Goal: Task Accomplishment & Management: Manage account settings

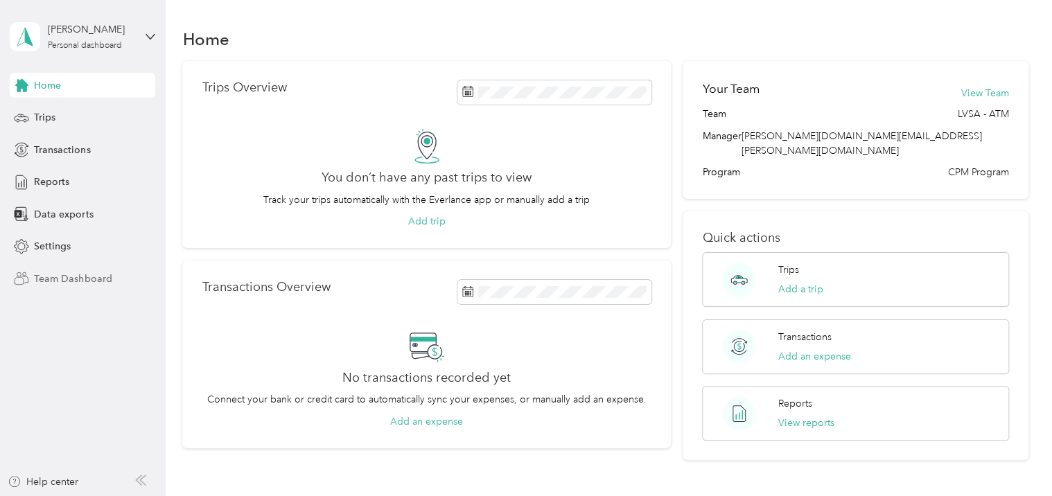
click at [34, 285] on span "Team Dashboard" at bounding box center [73, 279] width 78 height 15
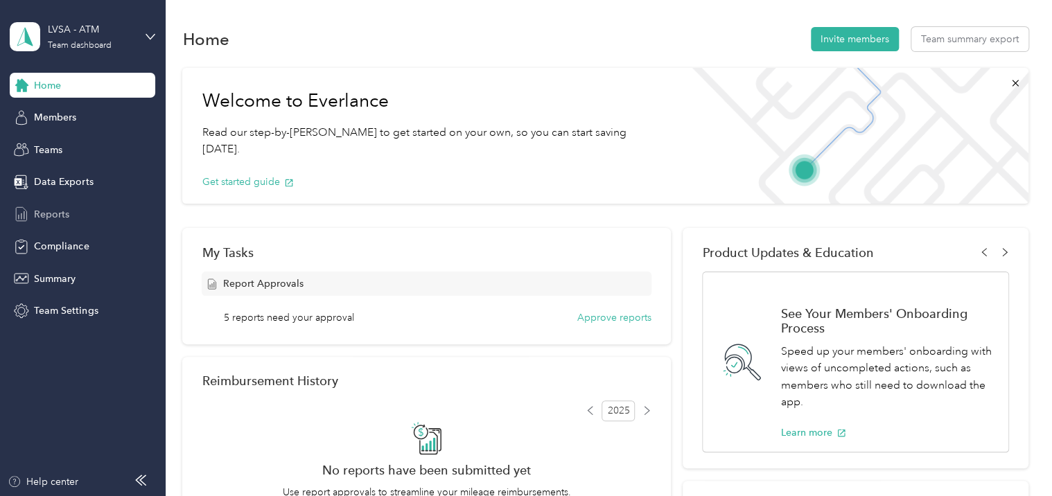
click at [51, 218] on span "Reports" at bounding box center [51, 214] width 35 height 15
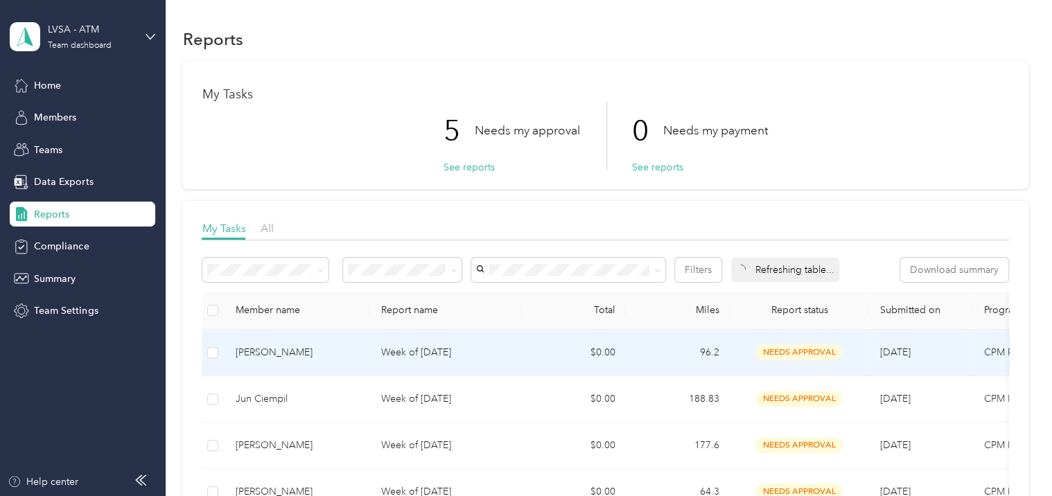
click at [429, 349] on p "Week of [DATE]" at bounding box center [445, 352] width 130 height 15
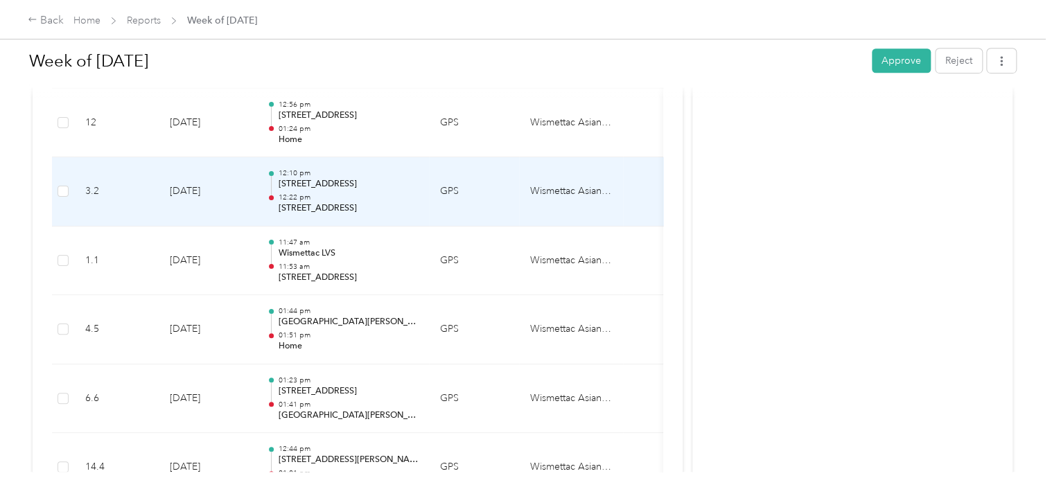
scroll to position [342, 0]
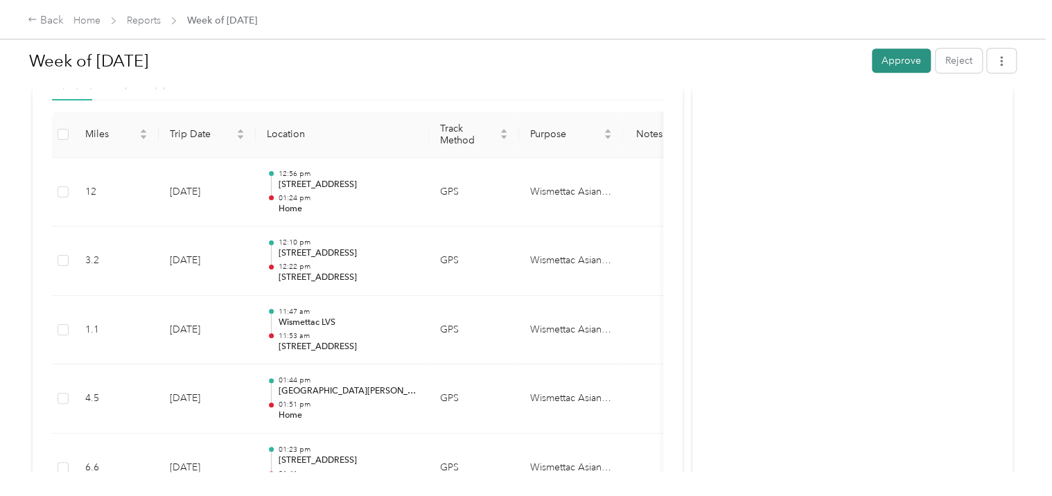
click at [885, 67] on button "Approve" at bounding box center [900, 60] width 59 height 24
click at [145, 19] on link "Reports" at bounding box center [144, 21] width 34 height 12
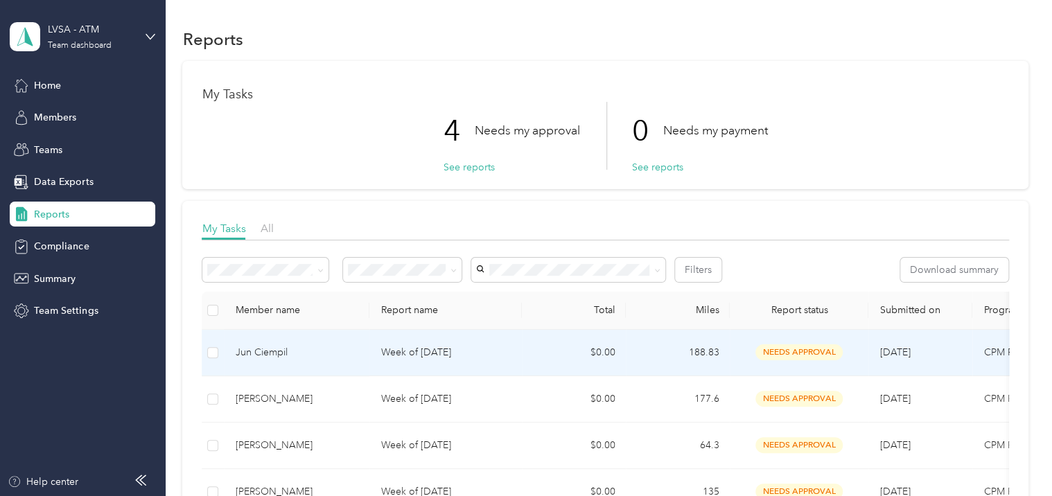
click at [460, 354] on p "Week of [DATE]" at bounding box center [445, 352] width 130 height 15
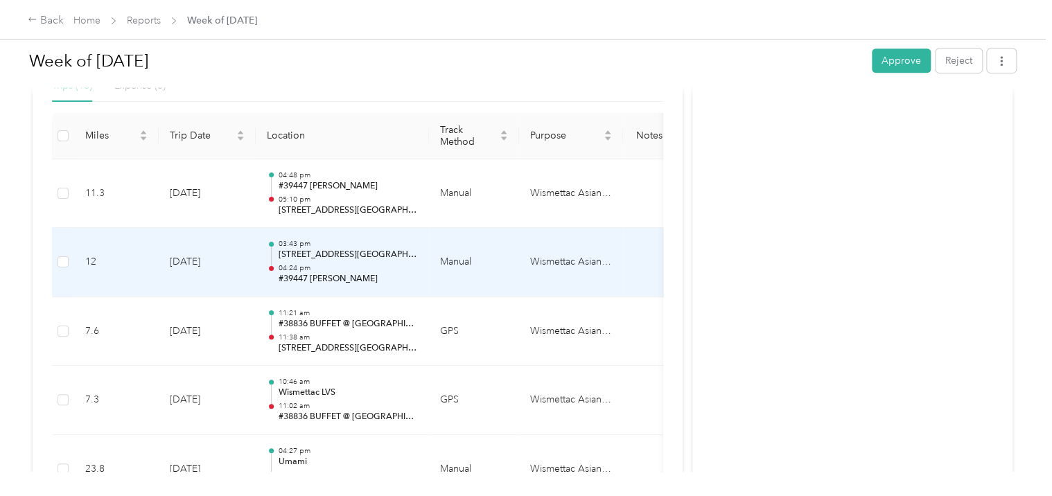
scroll to position [272, 0]
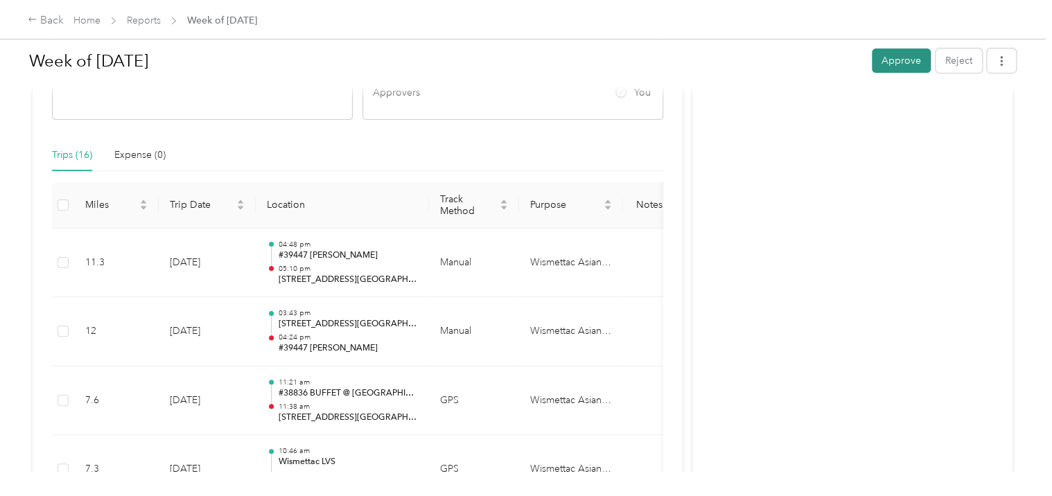
click at [898, 57] on button "Approve" at bounding box center [900, 60] width 59 height 24
click at [139, 19] on link "Reports" at bounding box center [144, 21] width 34 height 12
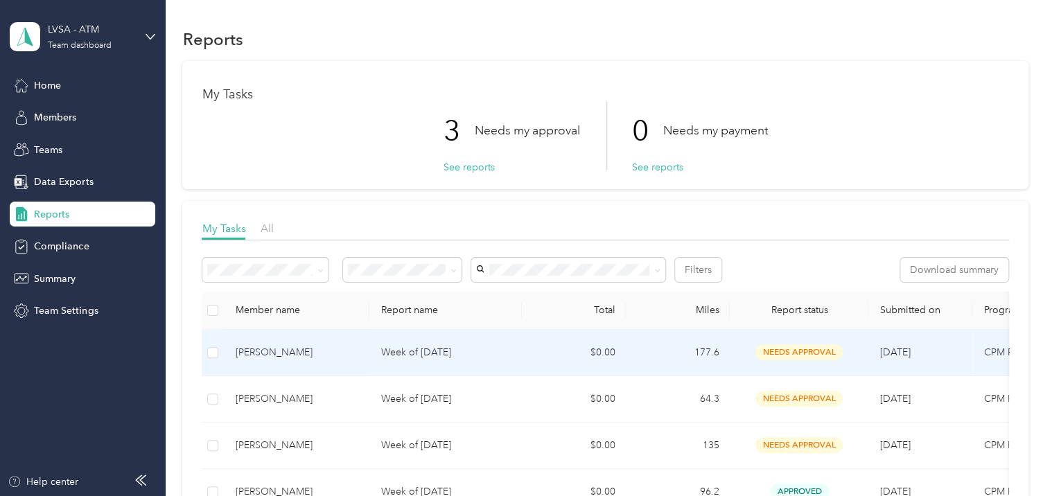
click at [438, 356] on p "Week of [DATE]" at bounding box center [445, 352] width 130 height 15
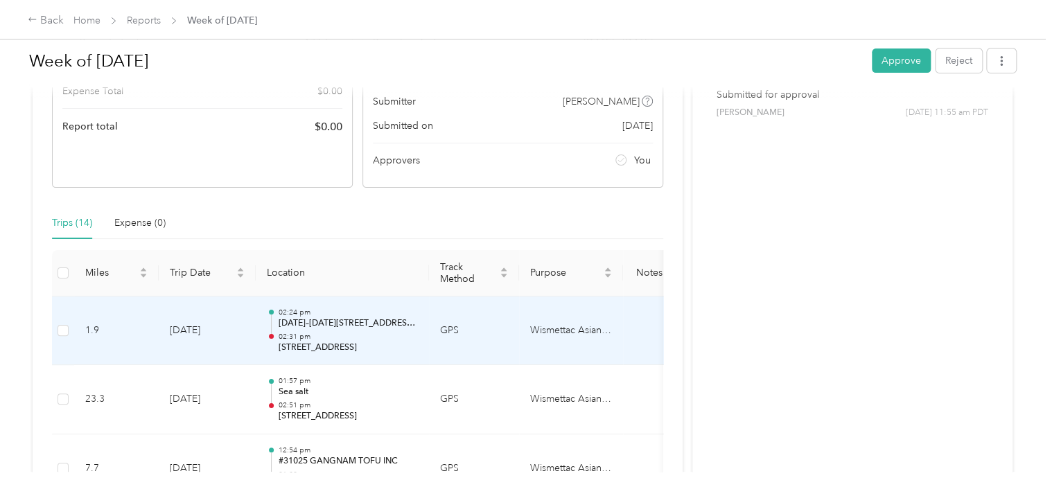
scroll to position [134, 0]
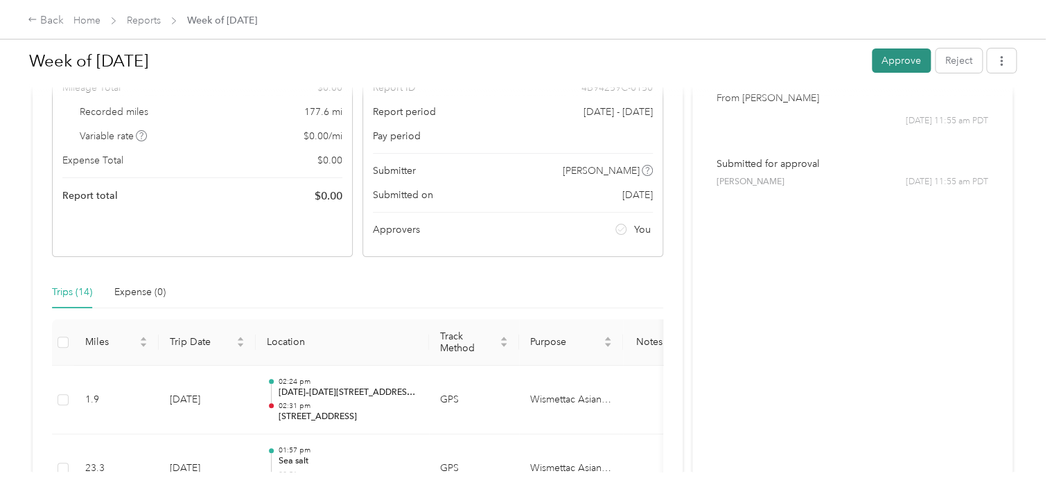
click at [903, 60] on button "Approve" at bounding box center [900, 60] width 59 height 24
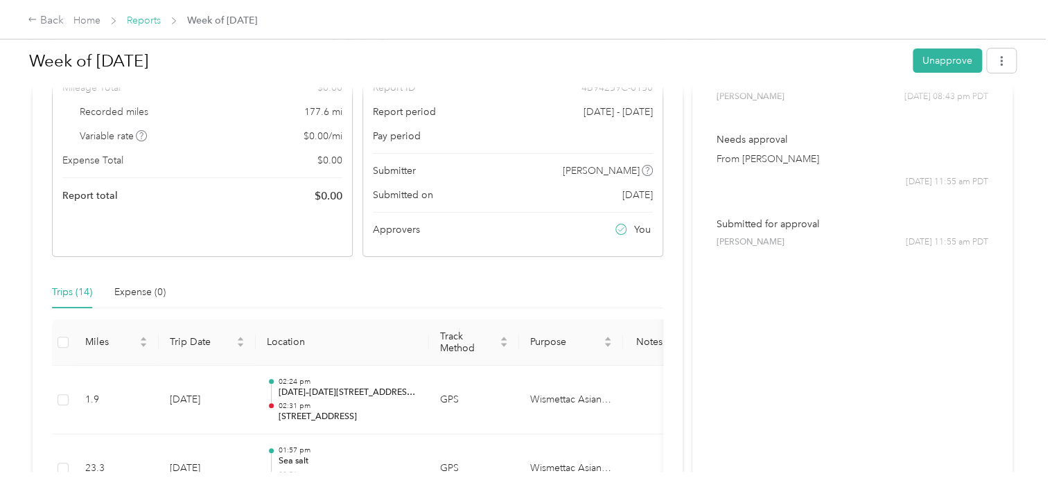
click at [148, 22] on link "Reports" at bounding box center [144, 21] width 34 height 12
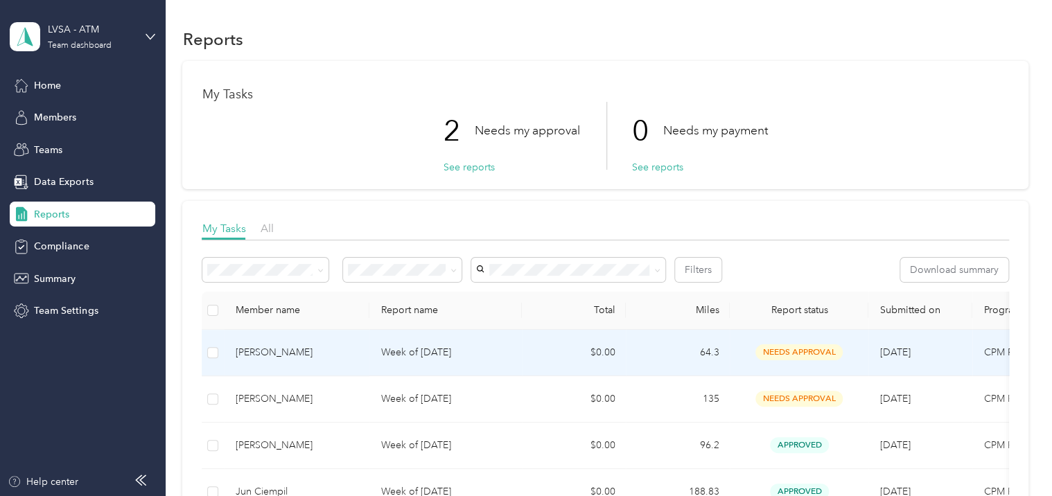
click at [466, 348] on p "Week of [DATE]" at bounding box center [445, 352] width 130 height 15
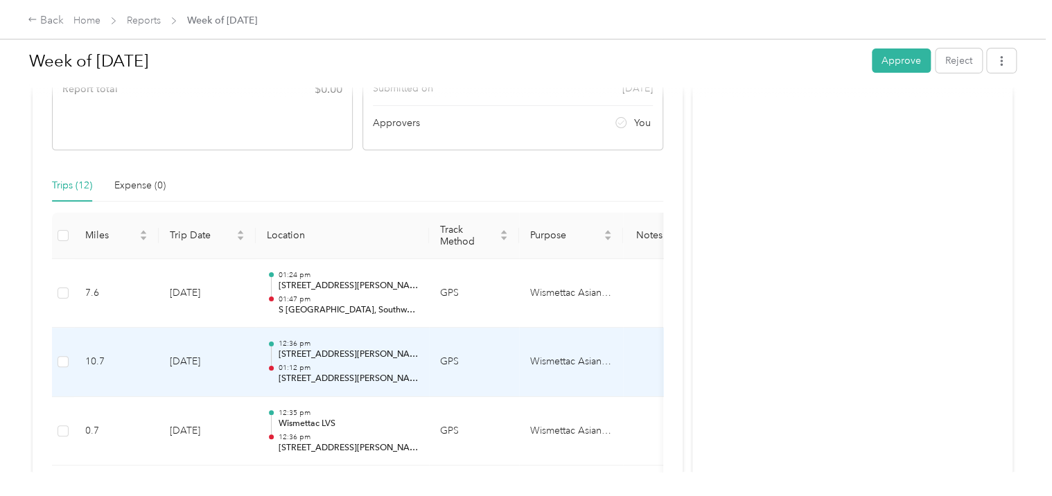
scroll to position [208, 0]
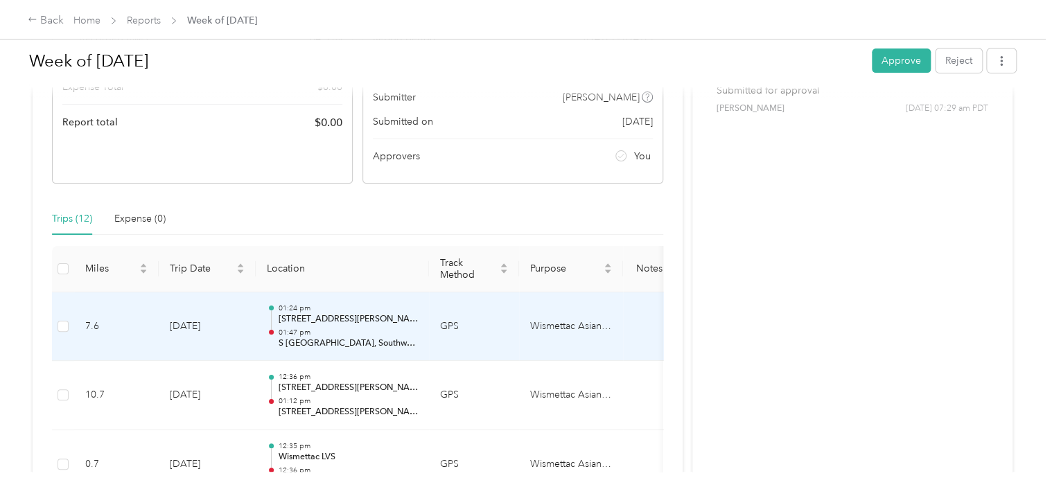
click at [351, 324] on div "01:24 pm [STREET_ADDRESS][PERSON_NAME] 01:47 pm [GEOGRAPHIC_DATA], [GEOGRAPHIC_…" at bounding box center [348, 326] width 140 height 46
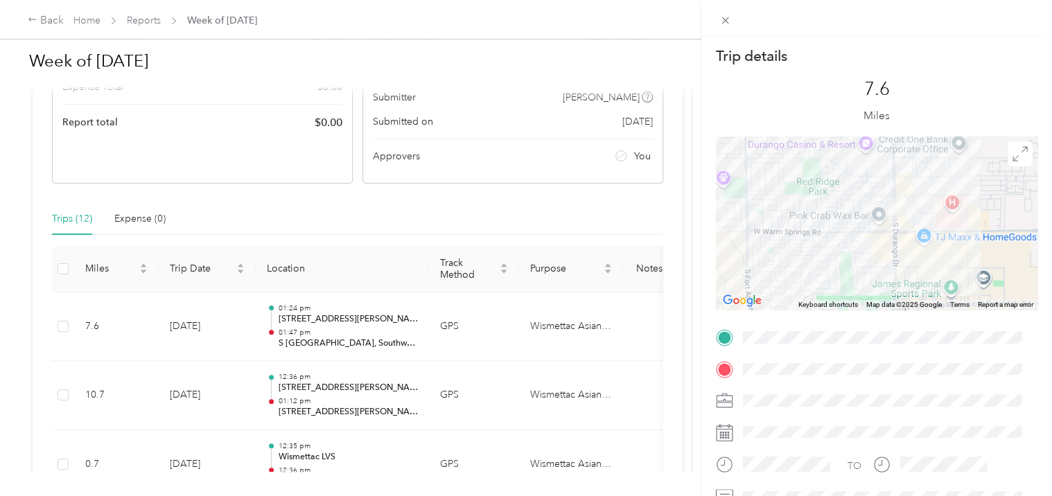
drag, startPoint x: 895, startPoint y: 176, endPoint x: 894, endPoint y: 199, distance: 22.9
click at [905, 239] on div at bounding box center [876, 222] width 321 height 173
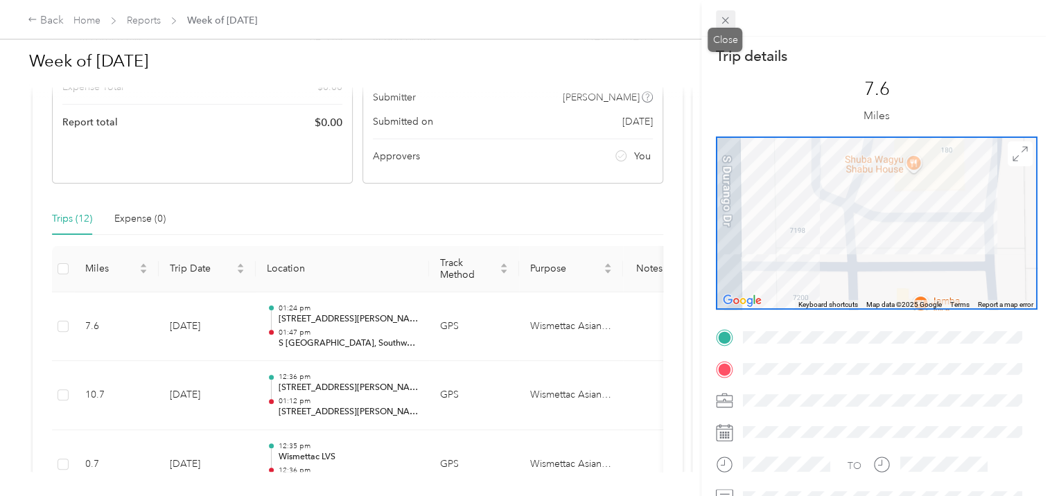
click at [727, 13] on span at bounding box center [725, 19] width 19 height 19
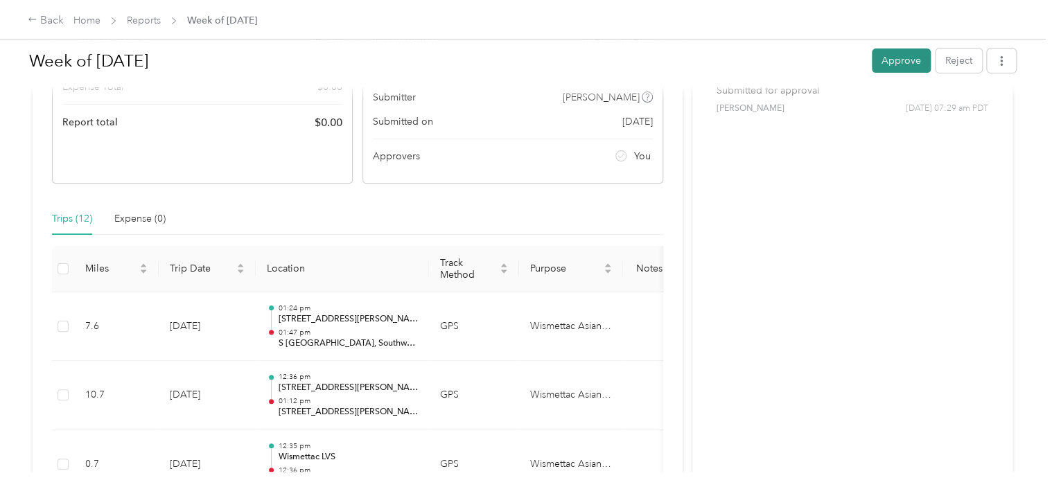
click at [885, 60] on button "Approve" at bounding box center [900, 60] width 59 height 24
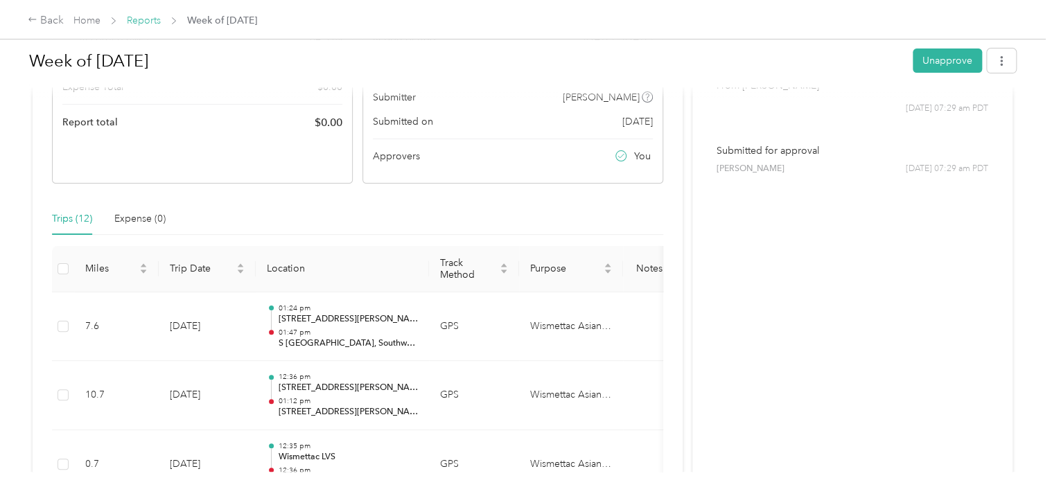
click at [142, 17] on link "Reports" at bounding box center [144, 21] width 34 height 12
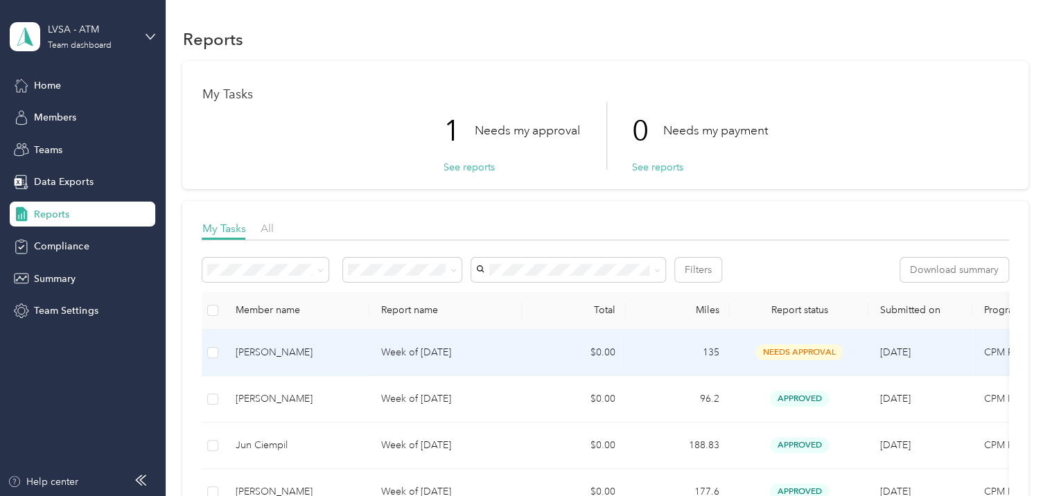
click at [445, 347] on p "Week of [DATE]" at bounding box center [445, 352] width 130 height 15
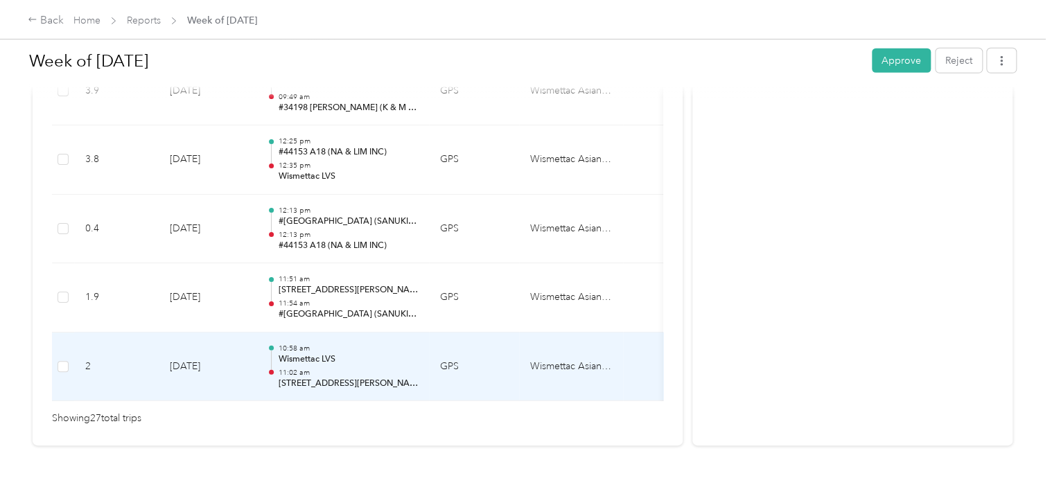
scroll to position [1929, 0]
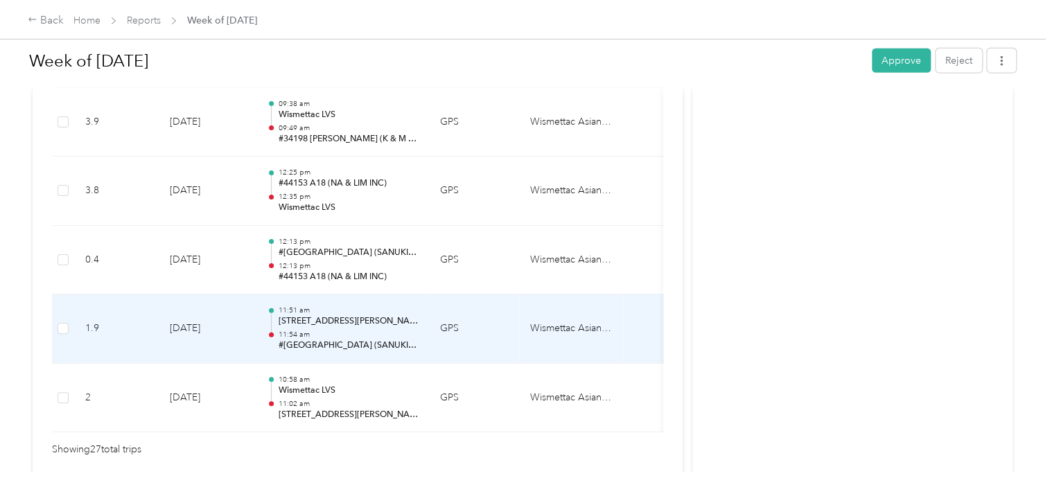
click at [369, 323] on div "11:51 am 4795–[STREET_ADDRESS][PERSON_NAME] 11:54 am #[GEOGRAPHIC_DATA] (SANUKI…" at bounding box center [348, 328] width 140 height 46
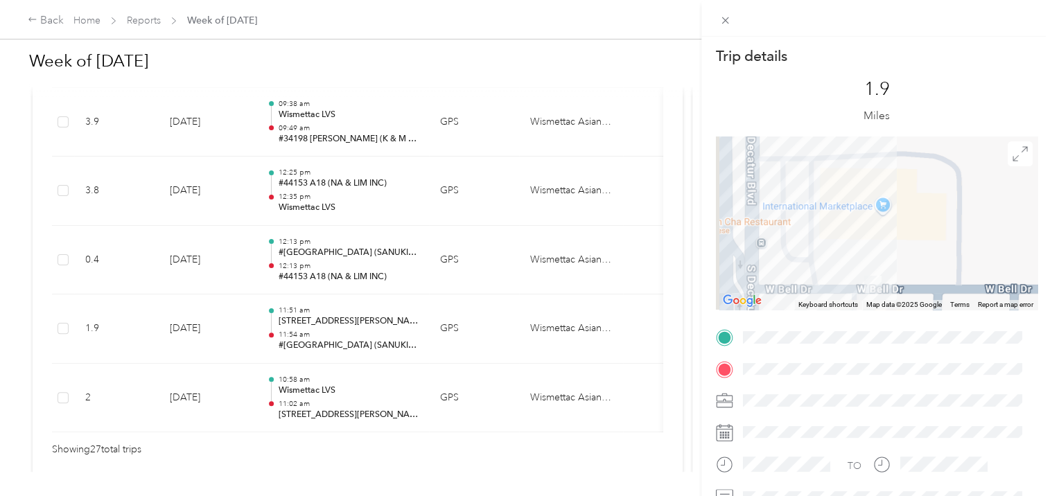
drag, startPoint x: 851, startPoint y: 260, endPoint x: 850, endPoint y: 171, distance: 88.7
click at [850, 170] on div at bounding box center [876, 222] width 321 height 173
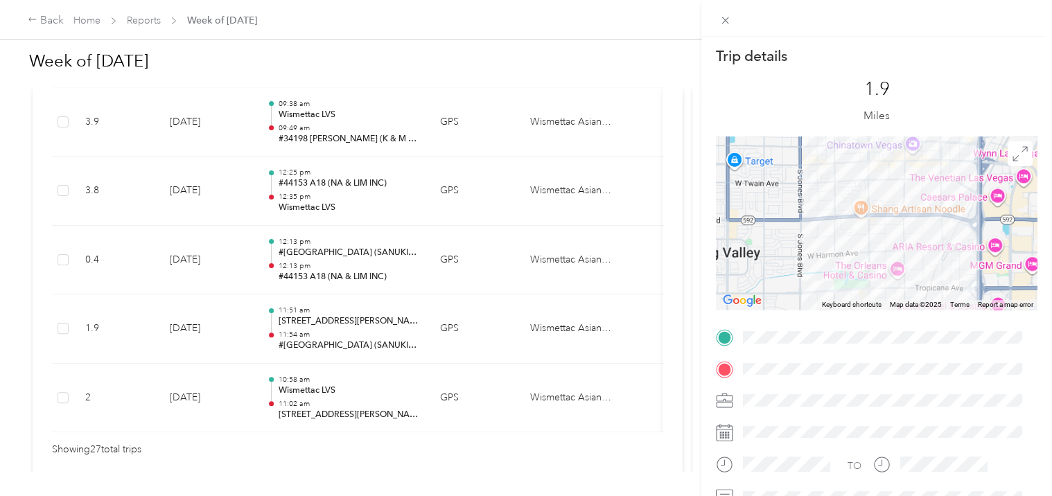
drag, startPoint x: 861, startPoint y: 161, endPoint x: 873, endPoint y: 305, distance: 144.6
click at [873, 305] on div "Keyboard shortcuts Map Data Map data ©2025 Map data ©2025 1 km Click to toggle …" at bounding box center [876, 222] width 321 height 173
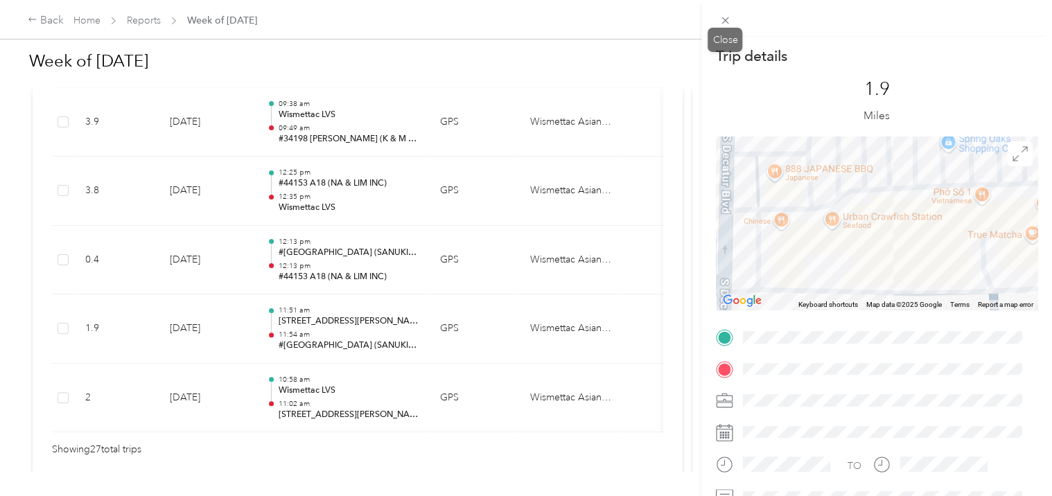
click at [723, 28] on div "Close" at bounding box center [724, 40] width 35 height 24
click at [723, 22] on icon at bounding box center [725, 20] width 7 height 7
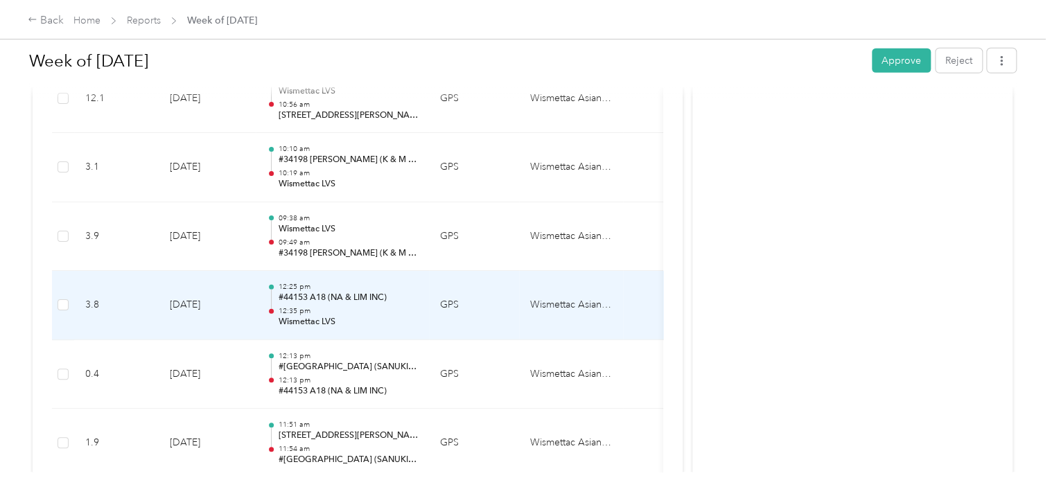
scroll to position [1790, 0]
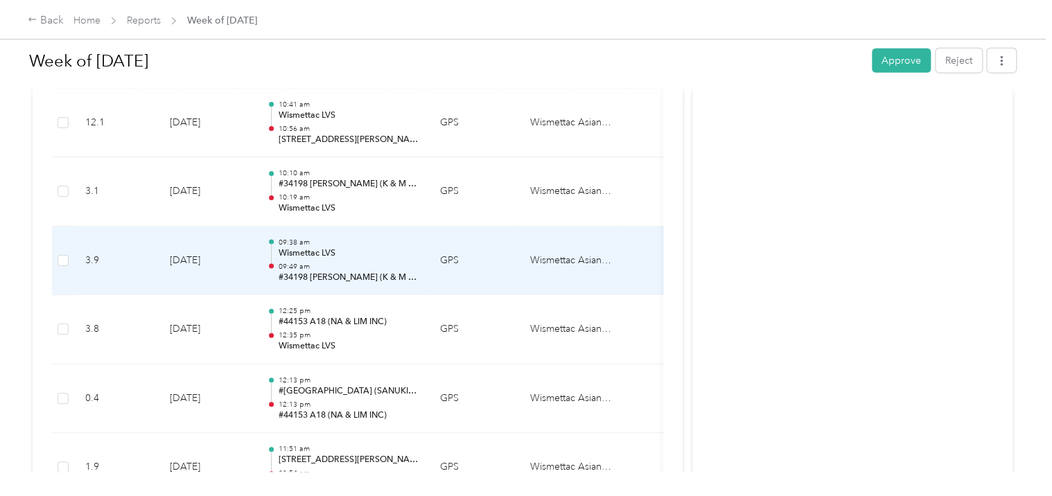
click at [366, 262] on p "09:49 am" at bounding box center [348, 267] width 140 height 10
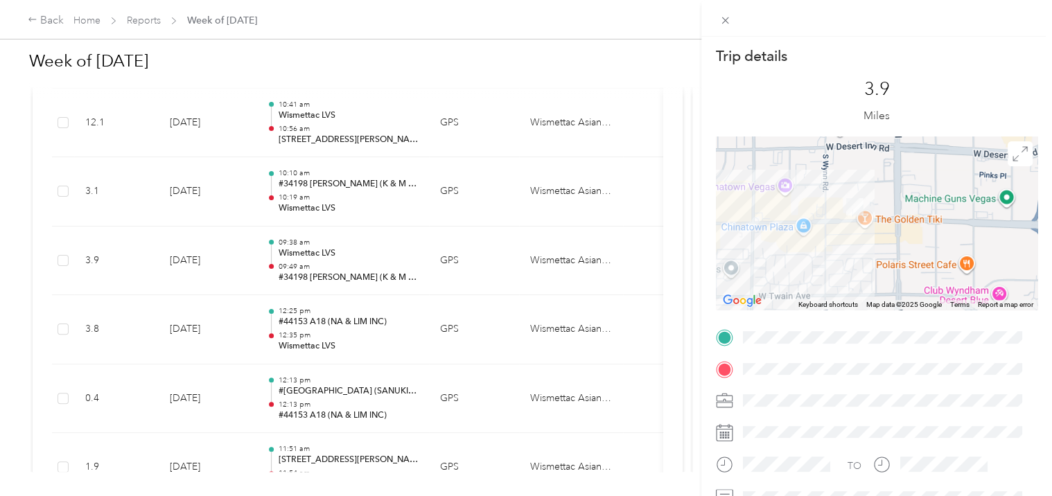
drag, startPoint x: 886, startPoint y: 169, endPoint x: 889, endPoint y: 229, distance: 59.7
click at [910, 281] on div at bounding box center [876, 222] width 321 height 173
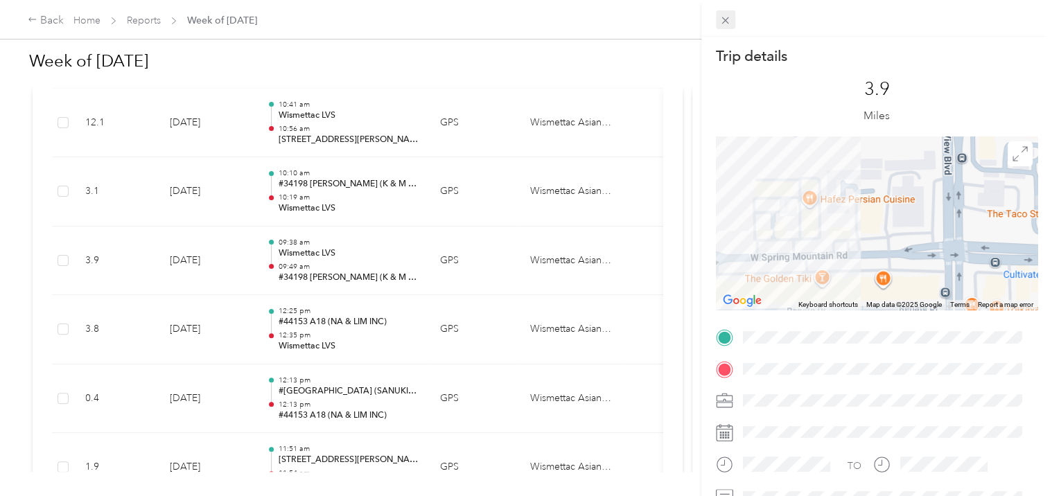
click at [728, 25] on icon at bounding box center [725, 21] width 12 height 12
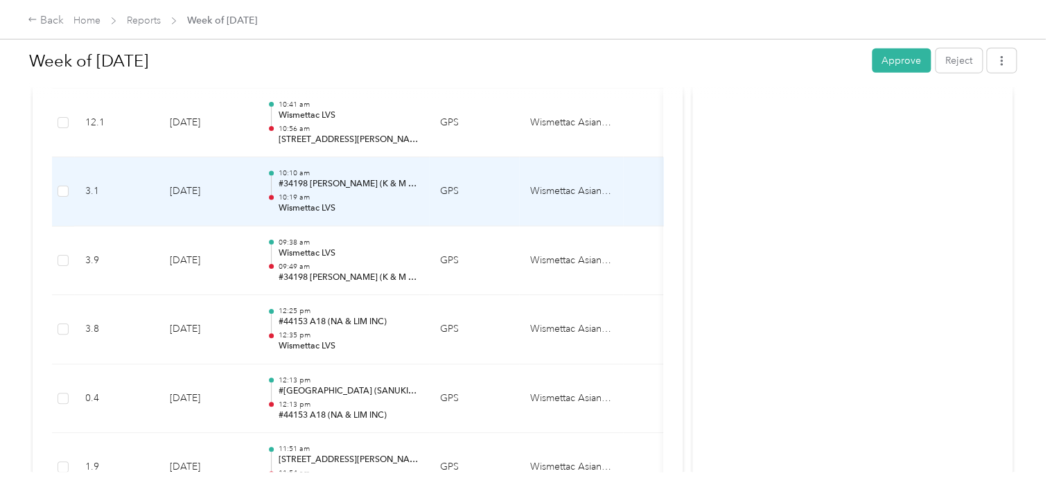
scroll to position [1721, 0]
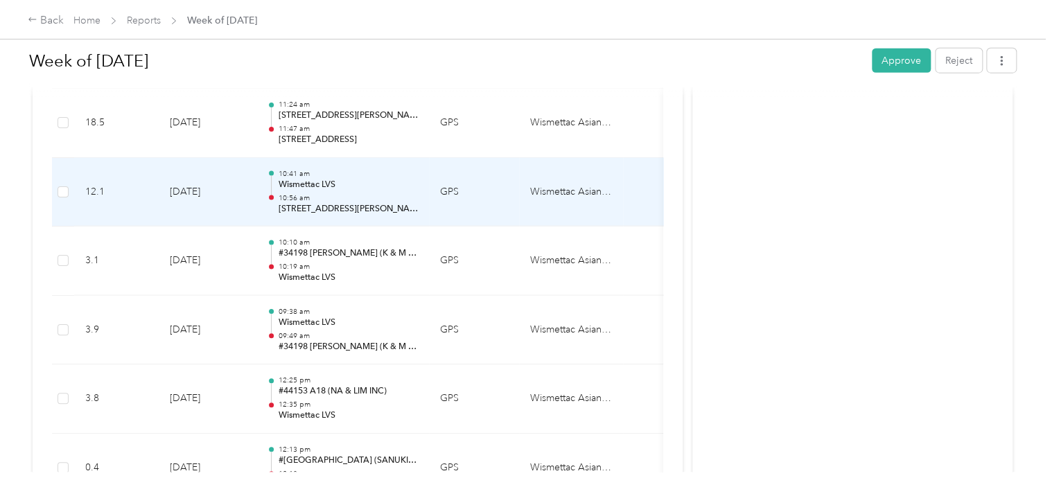
click at [349, 193] on p "10:56 am" at bounding box center [348, 198] width 140 height 10
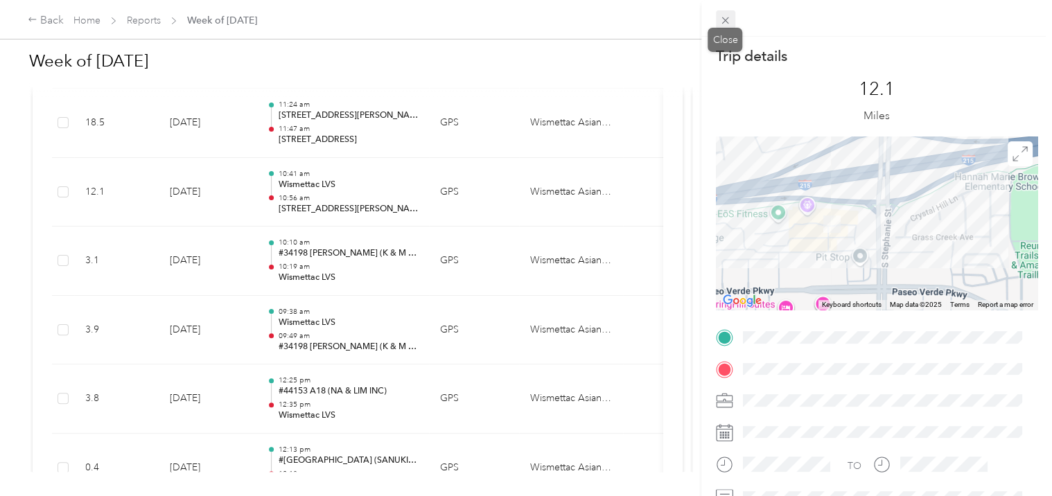
click at [720, 20] on icon at bounding box center [725, 21] width 12 height 12
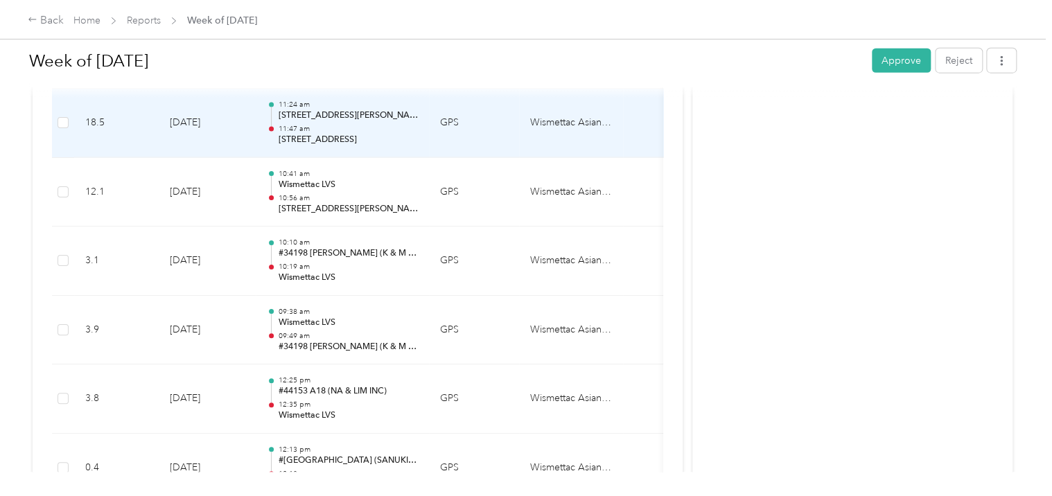
click at [331, 124] on p "11:47 am" at bounding box center [348, 129] width 140 height 10
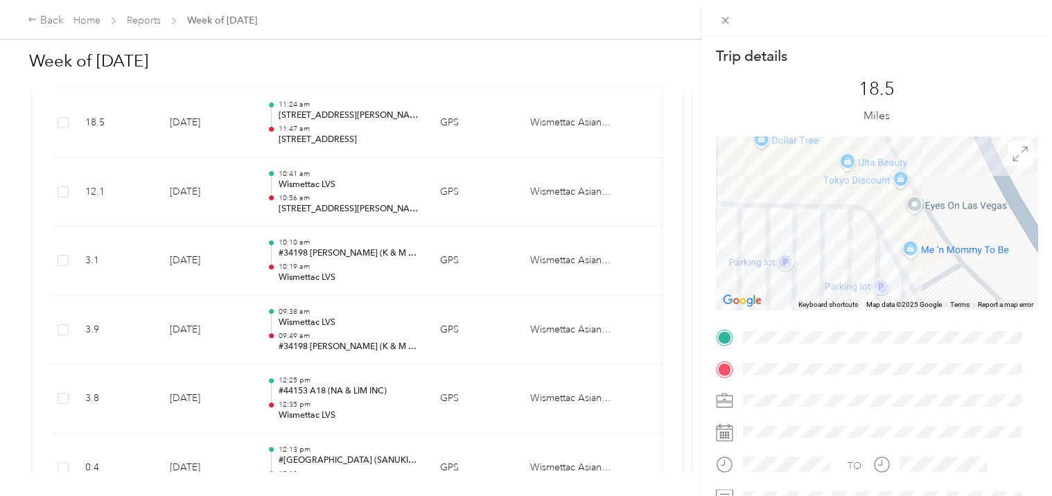
drag, startPoint x: 861, startPoint y: 266, endPoint x: 842, endPoint y: 205, distance: 63.8
click at [842, 205] on div at bounding box center [876, 222] width 321 height 173
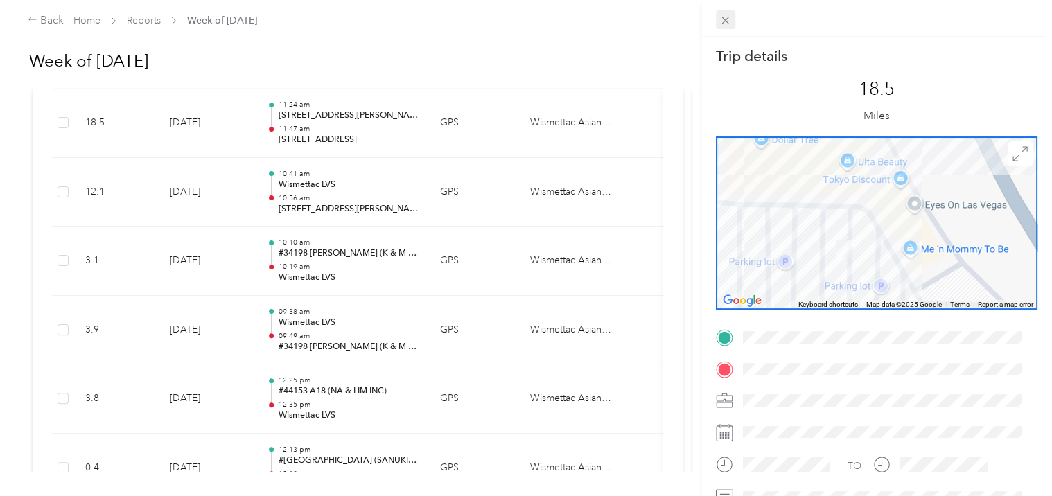
click at [726, 17] on icon at bounding box center [725, 21] width 12 height 12
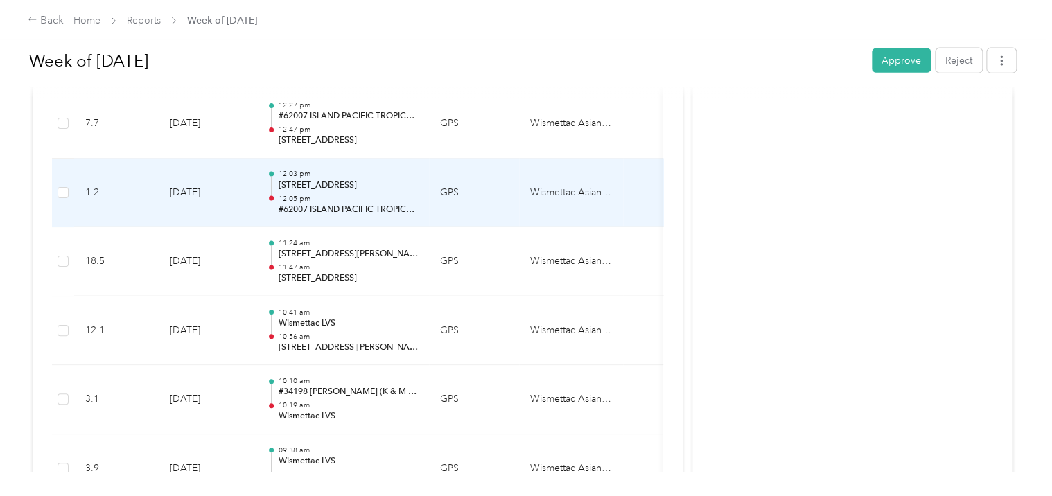
scroll to position [1513, 0]
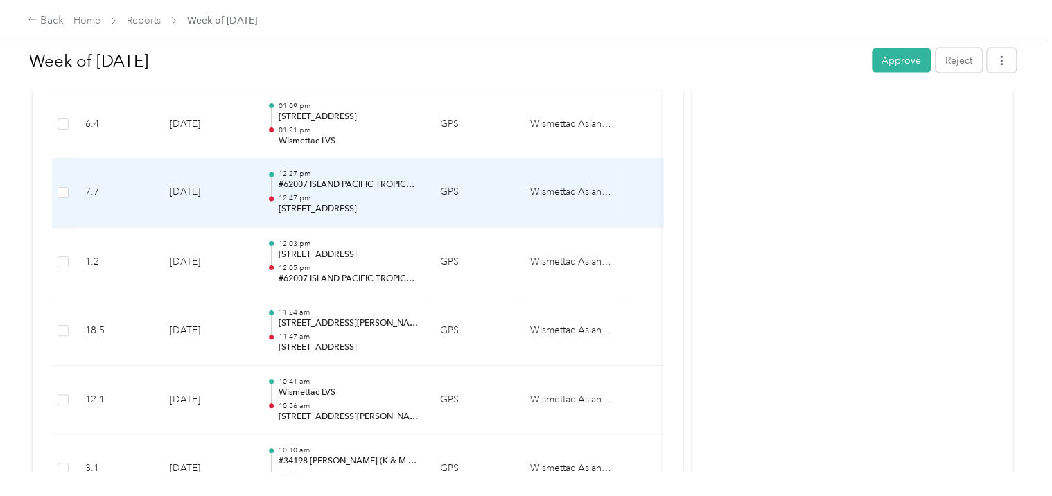
click at [371, 188] on div "12:27 pm #62007 ISLAND PACIFIC TROPICANA LV (ISLAND PACIFIC DISTRIBUTION INC) 1…" at bounding box center [348, 193] width 140 height 46
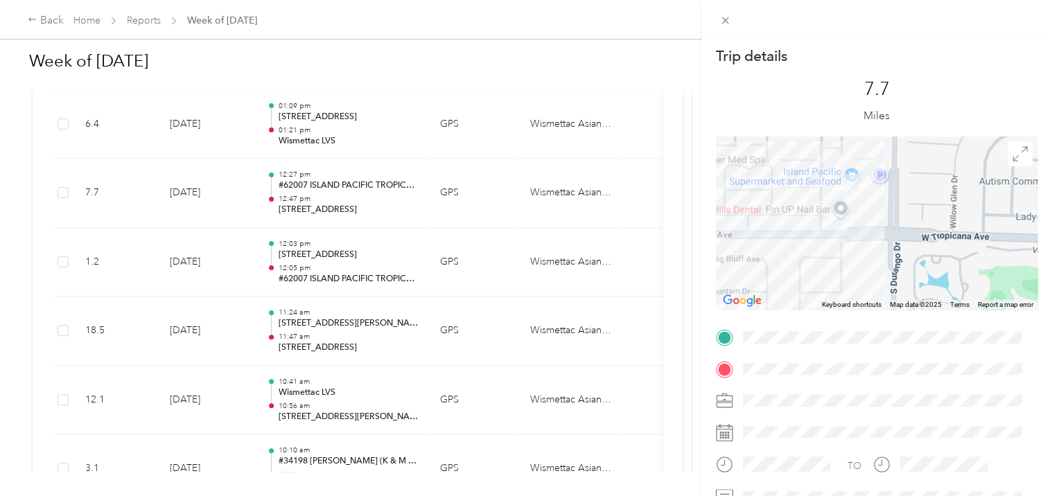
drag, startPoint x: 815, startPoint y: 194, endPoint x: 830, endPoint y: 223, distance: 32.8
click at [830, 223] on div at bounding box center [876, 222] width 321 height 173
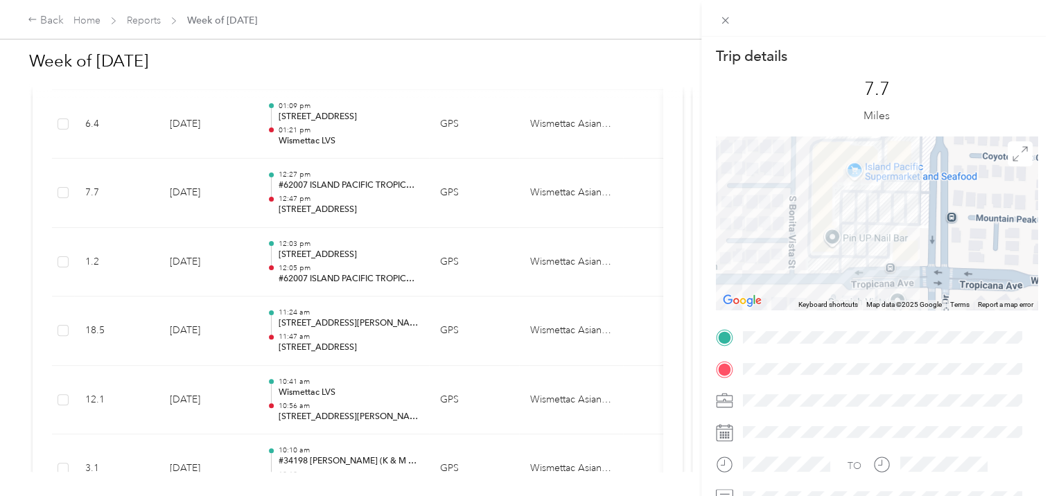
click at [728, 31] on div at bounding box center [876, 18] width 351 height 37
click at [724, 25] on icon at bounding box center [725, 21] width 12 height 12
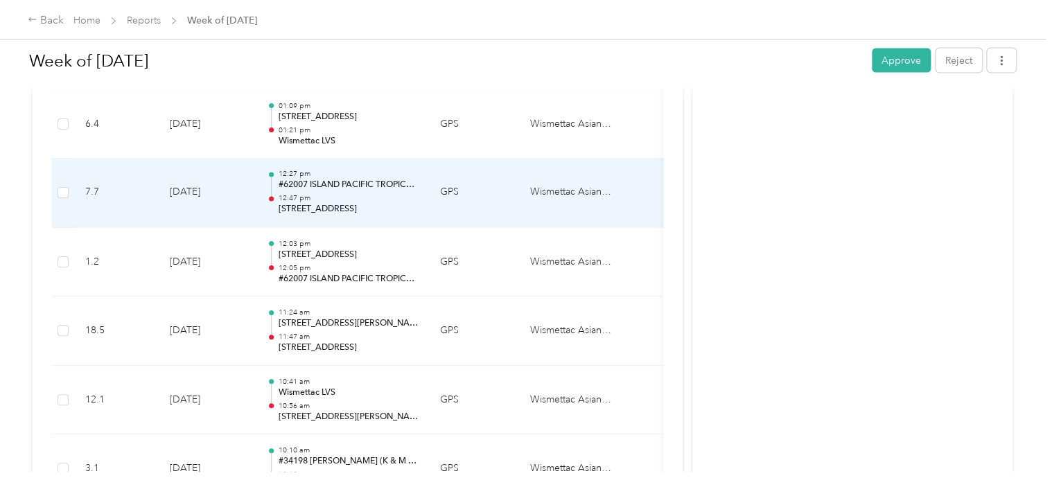
click at [373, 204] on p "[STREET_ADDRESS]" at bounding box center [348, 210] width 140 height 12
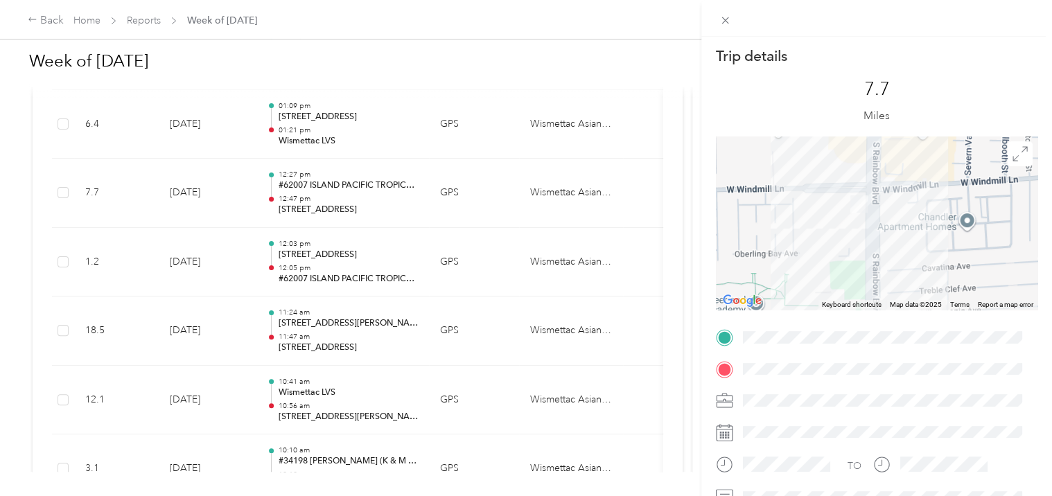
drag, startPoint x: 794, startPoint y: 172, endPoint x: 822, endPoint y: 212, distance: 49.2
click at [817, 219] on div at bounding box center [876, 222] width 321 height 173
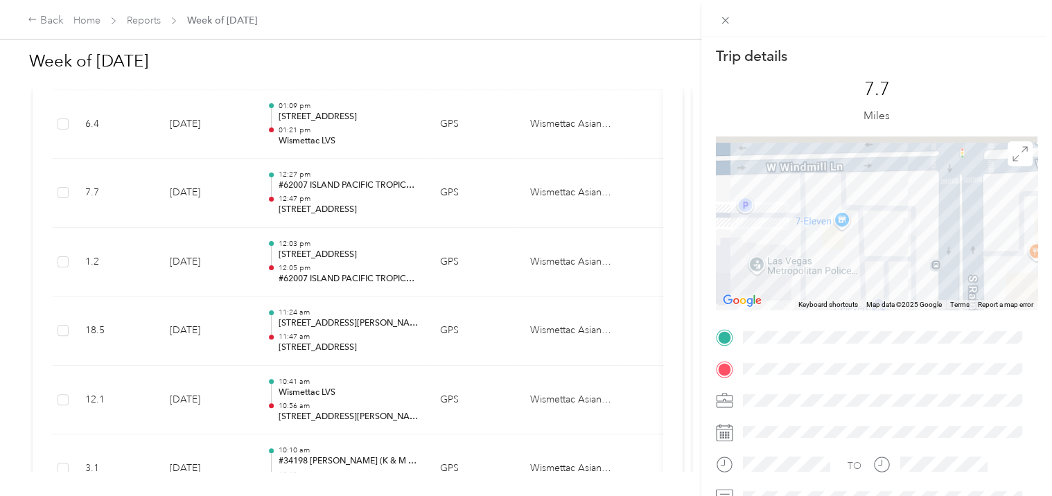
drag, startPoint x: 906, startPoint y: 204, endPoint x: 934, endPoint y: 306, distance: 105.5
click at [934, 306] on div "Keyboard shortcuts Map Data Map data ©2025 Google Map data ©2025 Google 20 m Cl…" at bounding box center [876, 222] width 321 height 173
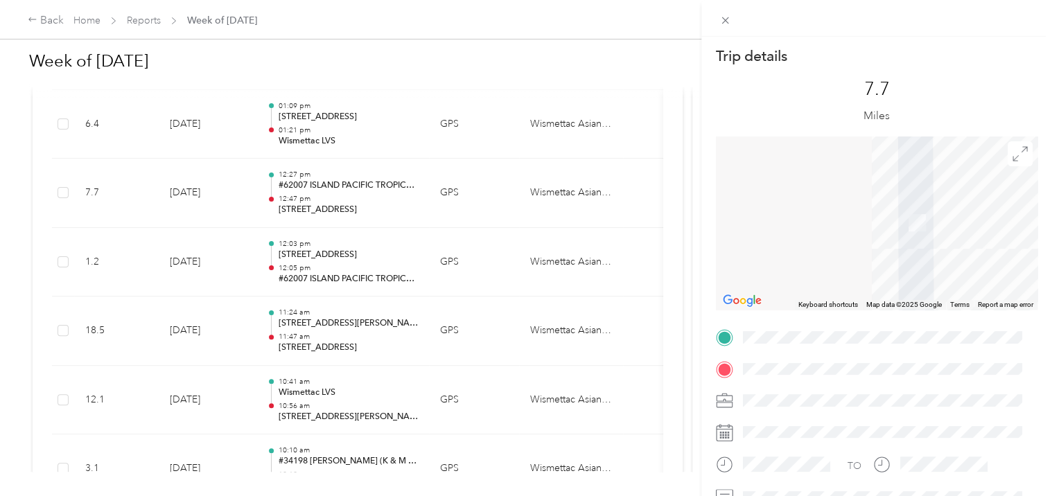
drag, startPoint x: 923, startPoint y: 254, endPoint x: 900, endPoint y: 137, distance: 118.6
click at [901, 139] on div at bounding box center [876, 222] width 321 height 173
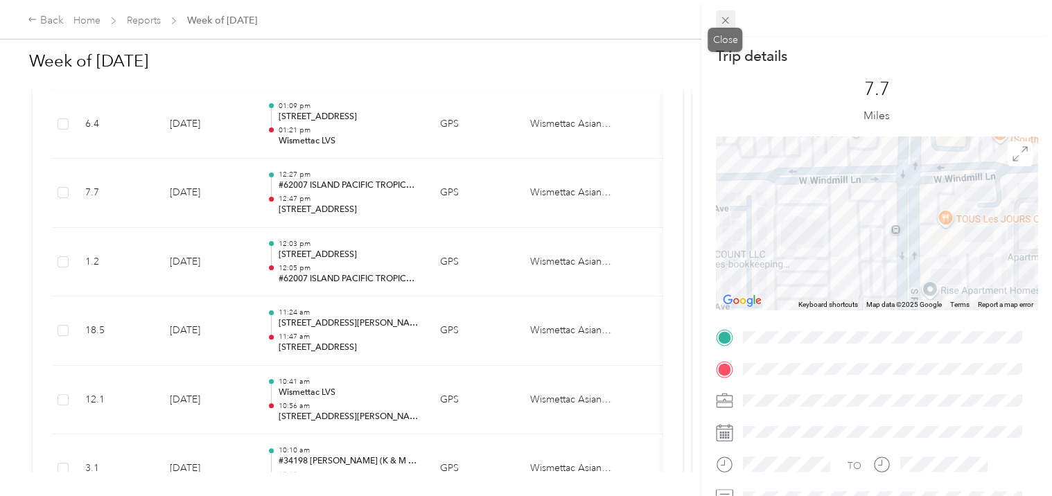
click at [724, 15] on icon at bounding box center [725, 21] width 12 height 12
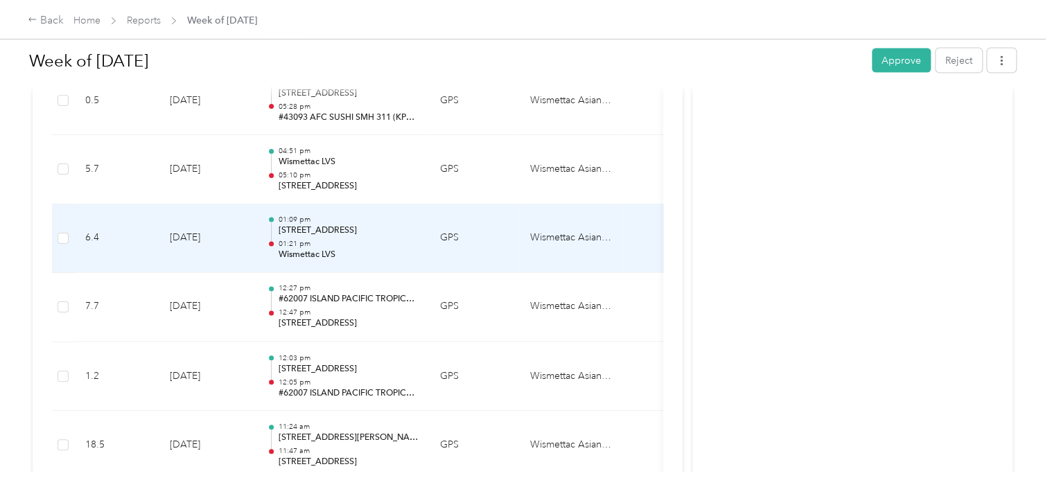
scroll to position [1374, 0]
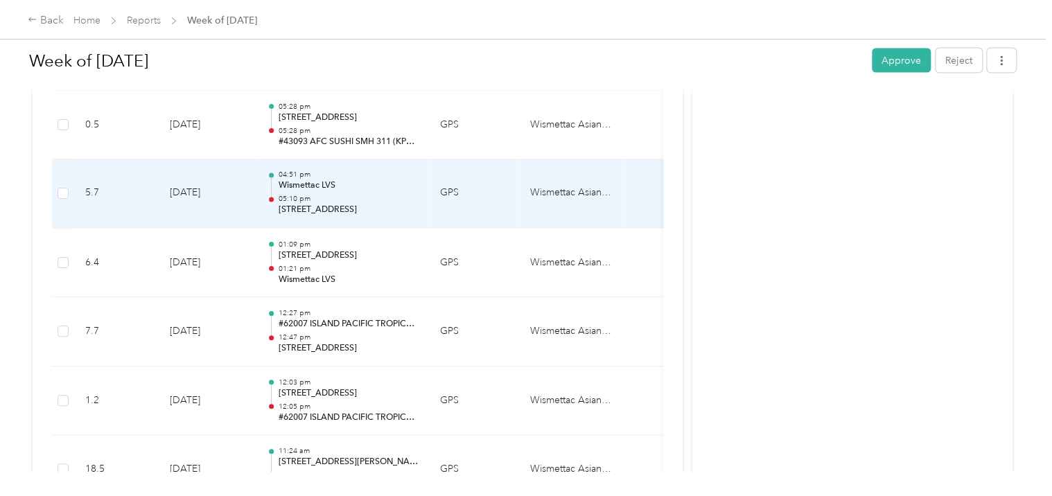
click at [363, 190] on div "04:51 pm Wismettac LVS 05:10 pm [STREET_ADDRESS]" at bounding box center [348, 193] width 140 height 46
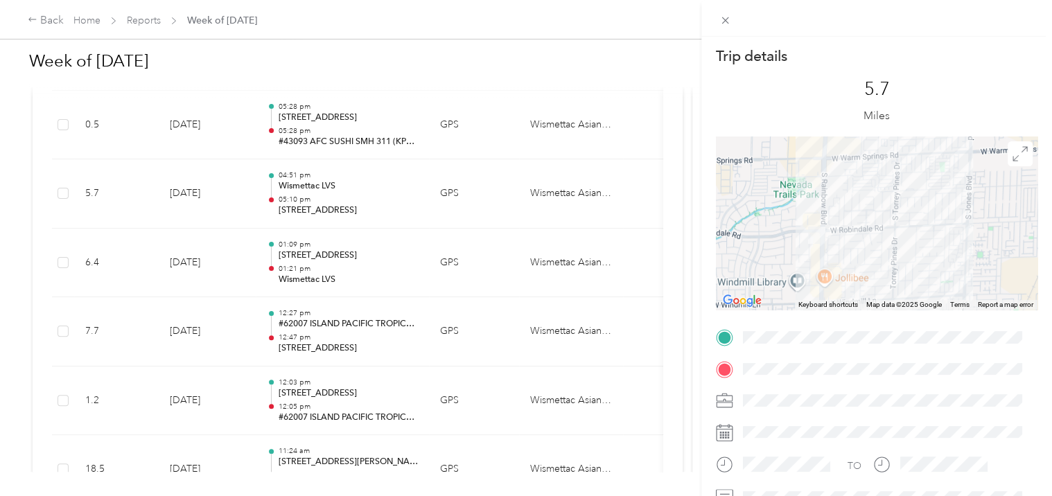
drag, startPoint x: 795, startPoint y: 279, endPoint x: 791, endPoint y: 208, distance: 71.5
click at [791, 208] on div at bounding box center [876, 222] width 321 height 173
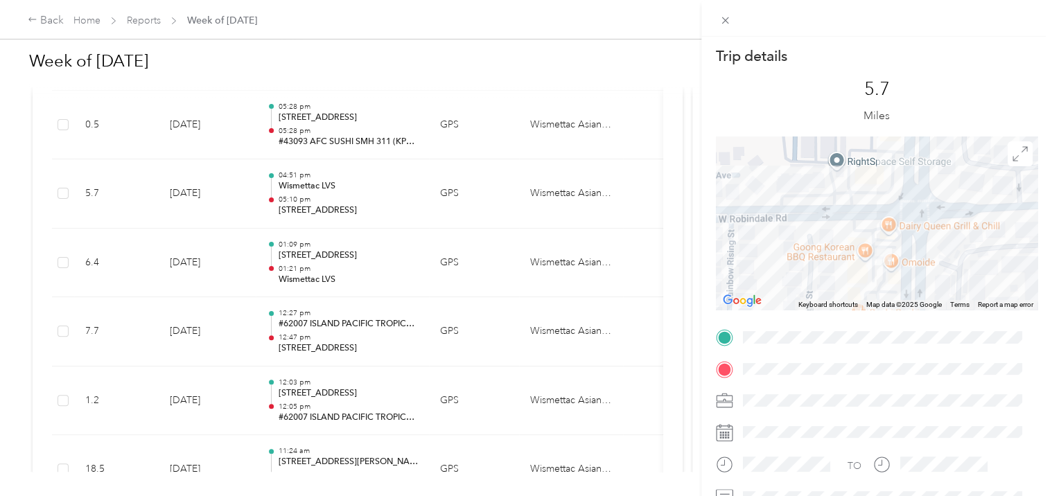
drag, startPoint x: 826, startPoint y: 197, endPoint x: 862, endPoint y: 321, distance: 129.1
click at [862, 321] on div "Trip details This trip cannot be edited because it is either under review, appr…" at bounding box center [876, 354] width 321 height 617
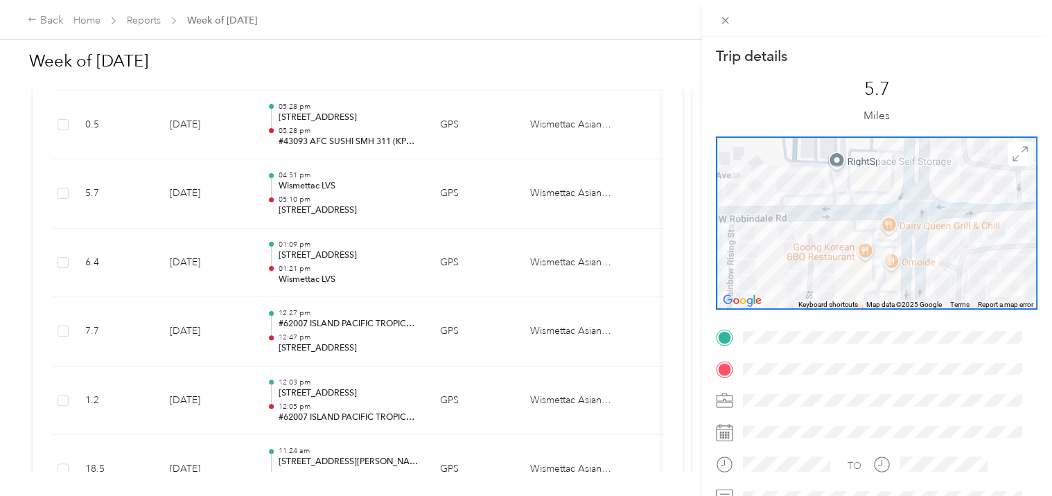
click at [854, 238] on div at bounding box center [876, 222] width 321 height 173
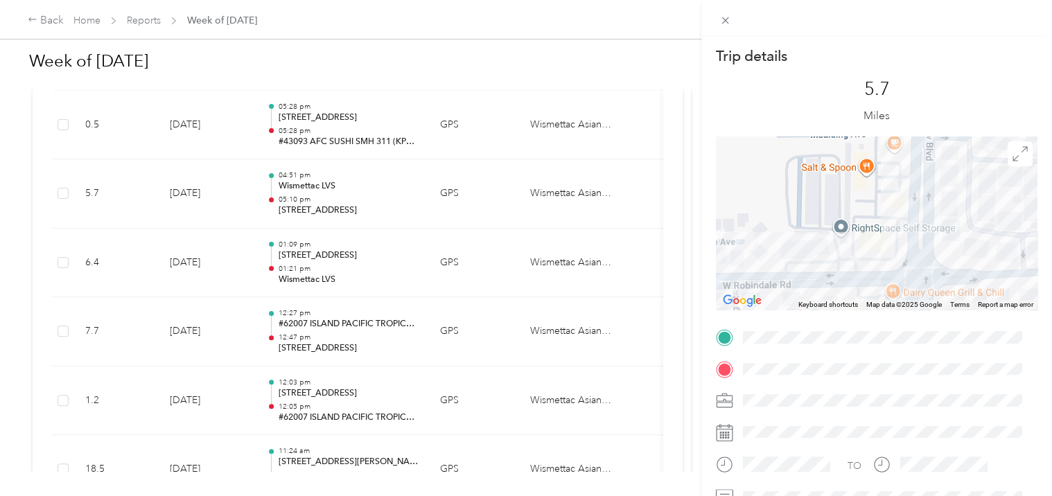
drag, startPoint x: 858, startPoint y: 314, endPoint x: 859, endPoint y: 348, distance: 34.7
click at [859, 348] on div "Trip details This trip cannot be edited because it is either under review, appr…" at bounding box center [876, 354] width 321 height 617
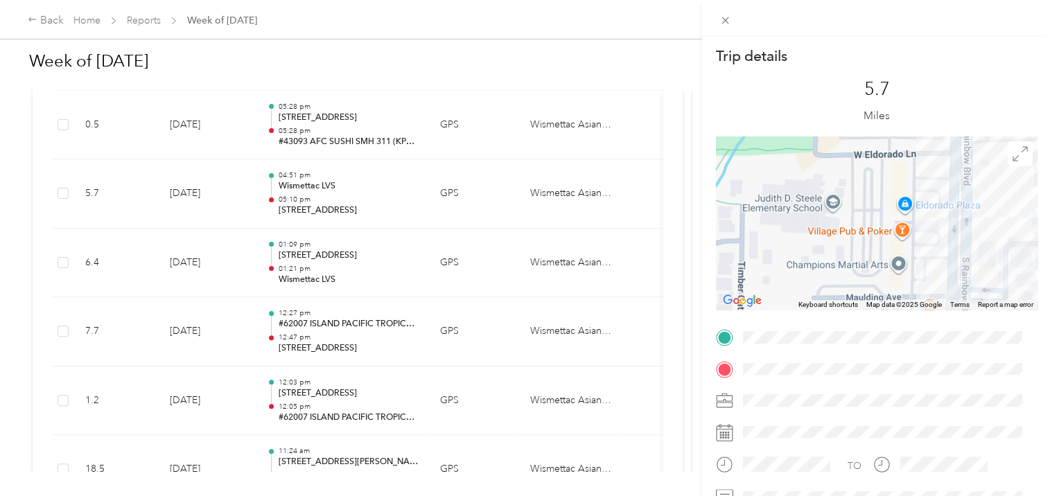
drag, startPoint x: 865, startPoint y: 258, endPoint x: 878, endPoint y: 325, distance: 68.6
click at [878, 325] on div "Trip details This trip cannot be edited because it is either under review, appr…" at bounding box center [876, 354] width 321 height 617
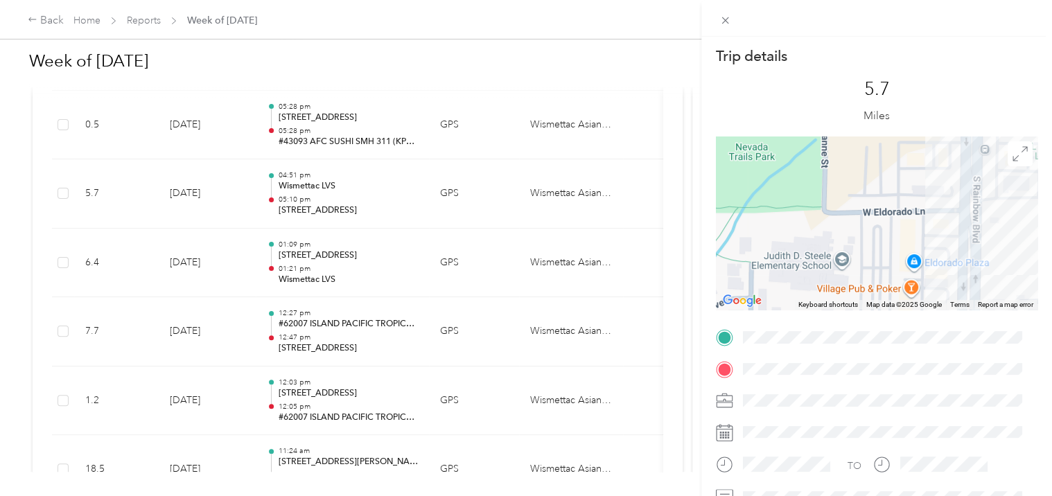
drag, startPoint x: 874, startPoint y: 255, endPoint x: 883, endPoint y: 319, distance: 65.0
click at [883, 319] on div "Trip details This trip cannot be edited because it is either under review, appr…" at bounding box center [876, 354] width 321 height 617
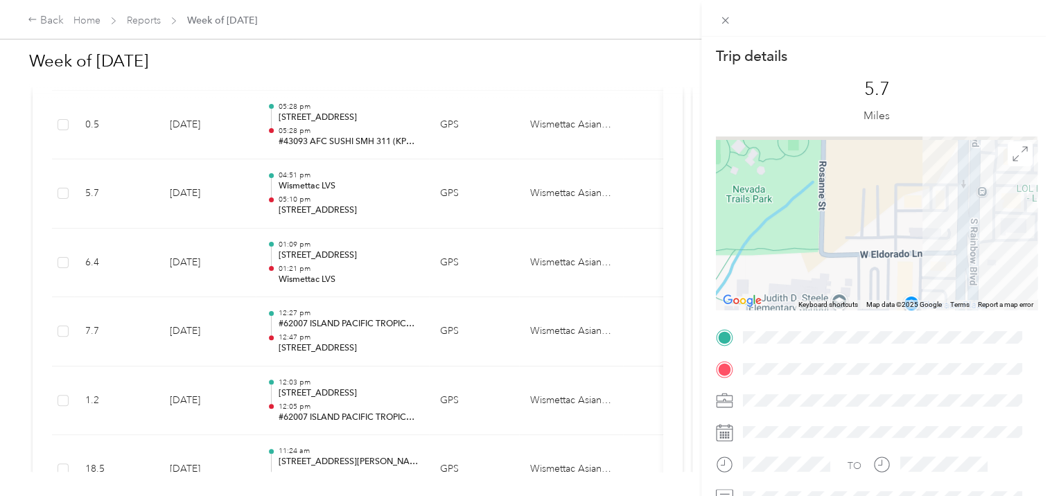
drag, startPoint x: 870, startPoint y: 194, endPoint x: 868, endPoint y: 238, distance: 44.4
click at [868, 238] on div at bounding box center [876, 222] width 321 height 173
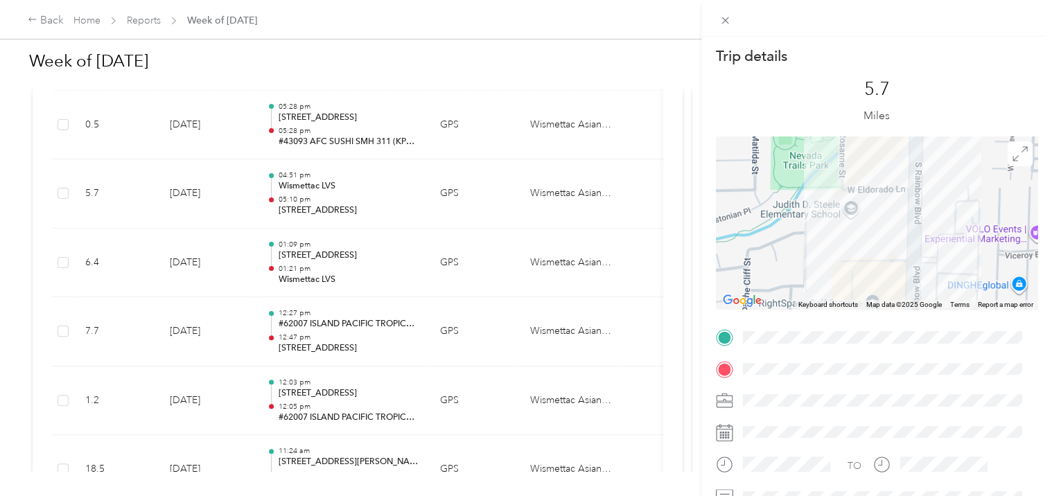
drag, startPoint x: 867, startPoint y: 241, endPoint x: 856, endPoint y: 132, distance: 110.0
click at [856, 133] on div "Trip details This trip cannot be edited because it is either under review, appr…" at bounding box center [876, 354] width 321 height 617
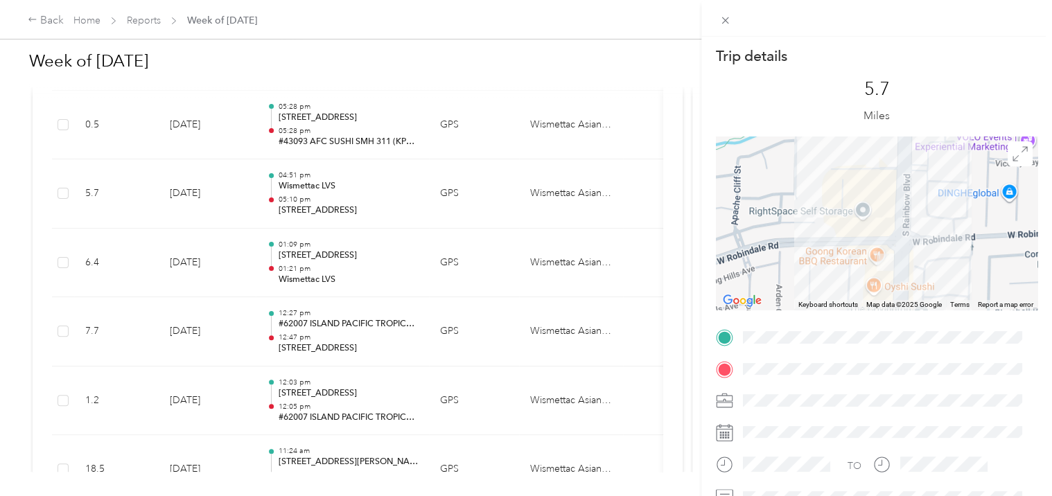
drag, startPoint x: 870, startPoint y: 266, endPoint x: 874, endPoint y: 93, distance: 173.2
click at [874, 94] on div "Trip details This trip cannot be edited because it is either under review, appr…" at bounding box center [876, 354] width 321 height 617
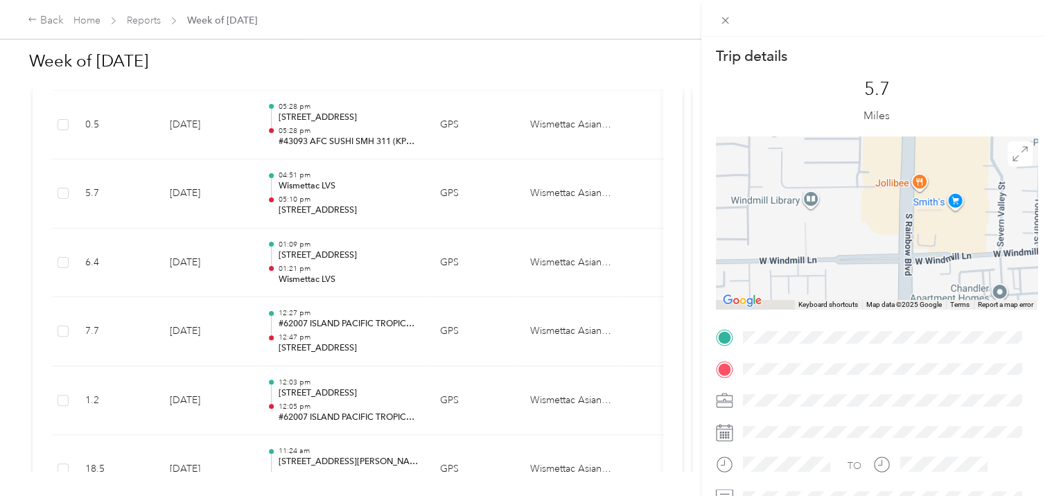
drag, startPoint x: 876, startPoint y: 200, endPoint x: 884, endPoint y: 95, distance: 104.9
click at [881, 95] on div "Trip details This trip cannot be edited because it is either under review, appr…" at bounding box center [876, 354] width 321 height 617
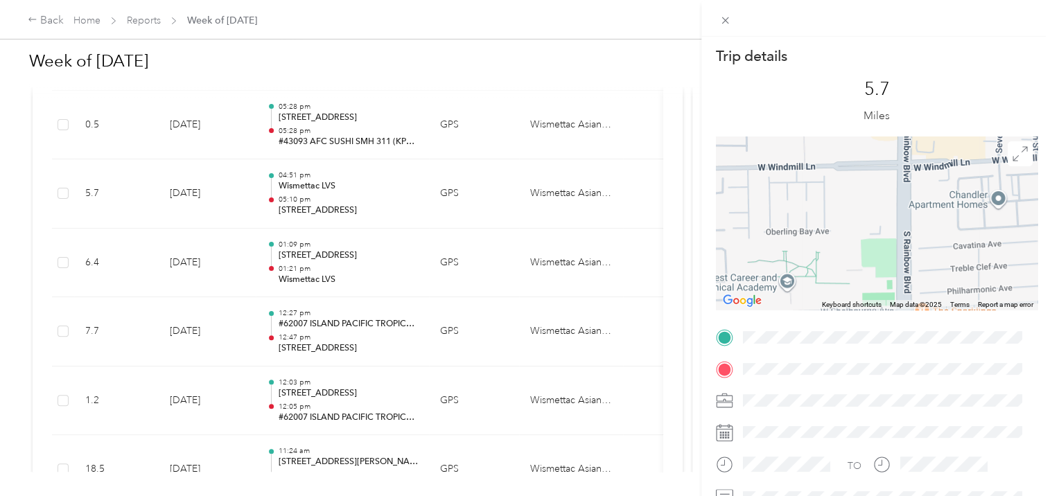
drag, startPoint x: 885, startPoint y: 240, endPoint x: 880, endPoint y: 206, distance: 34.4
click at [880, 206] on div at bounding box center [876, 222] width 321 height 173
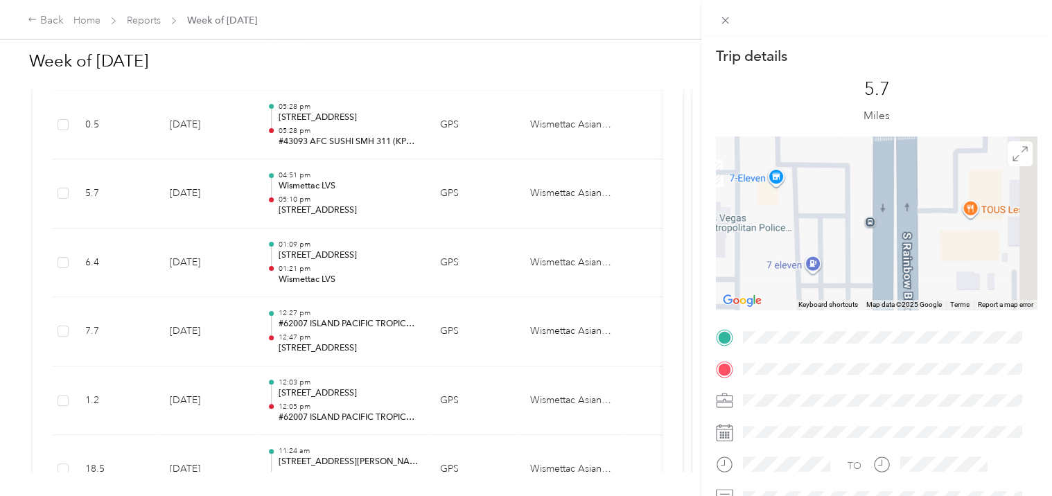
drag, startPoint x: 892, startPoint y: 188, endPoint x: 822, endPoint y: 238, distance: 85.9
click at [822, 238] on div at bounding box center [876, 222] width 321 height 173
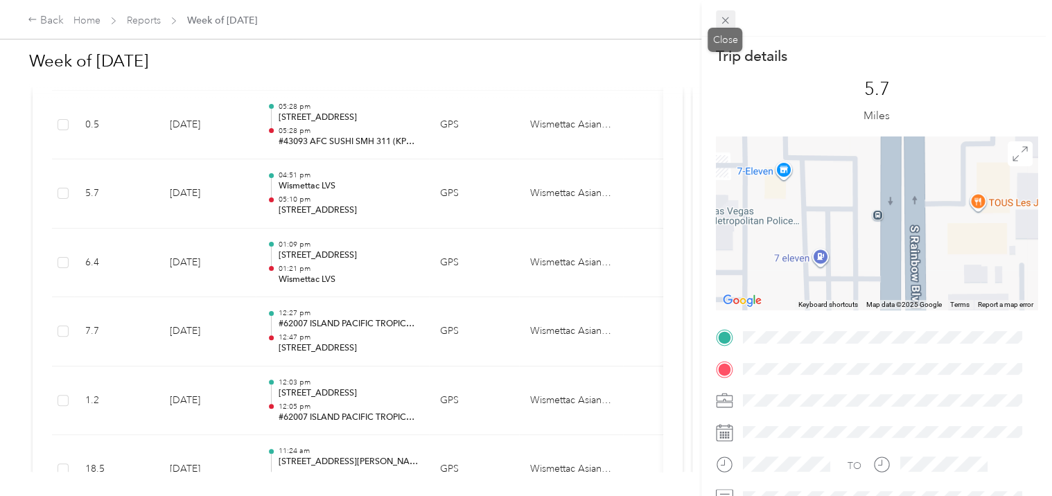
click at [725, 15] on icon at bounding box center [725, 21] width 12 height 12
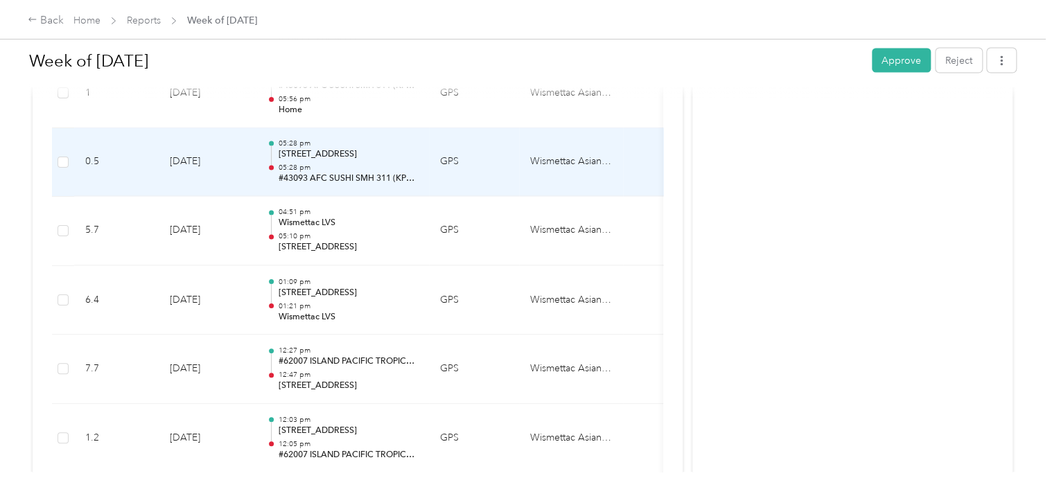
scroll to position [1305, 0]
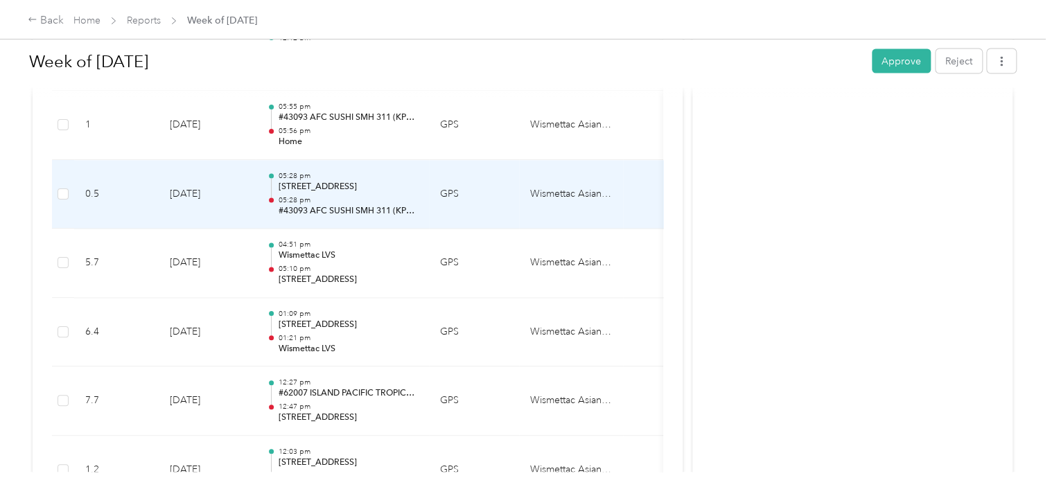
click at [368, 195] on p "05:28 pm" at bounding box center [348, 200] width 140 height 10
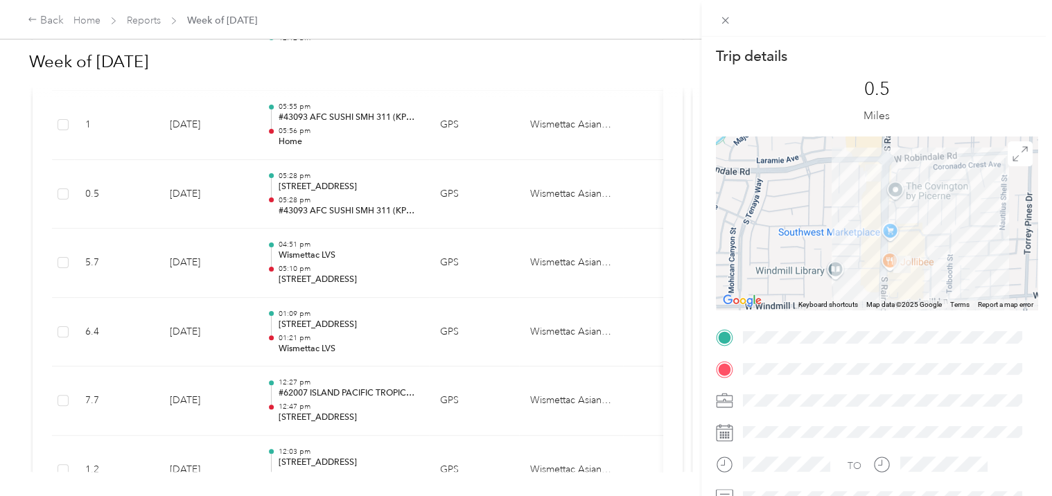
drag, startPoint x: 914, startPoint y: 268, endPoint x: 885, endPoint y: 159, distance: 113.3
click at [887, 161] on div at bounding box center [876, 222] width 321 height 173
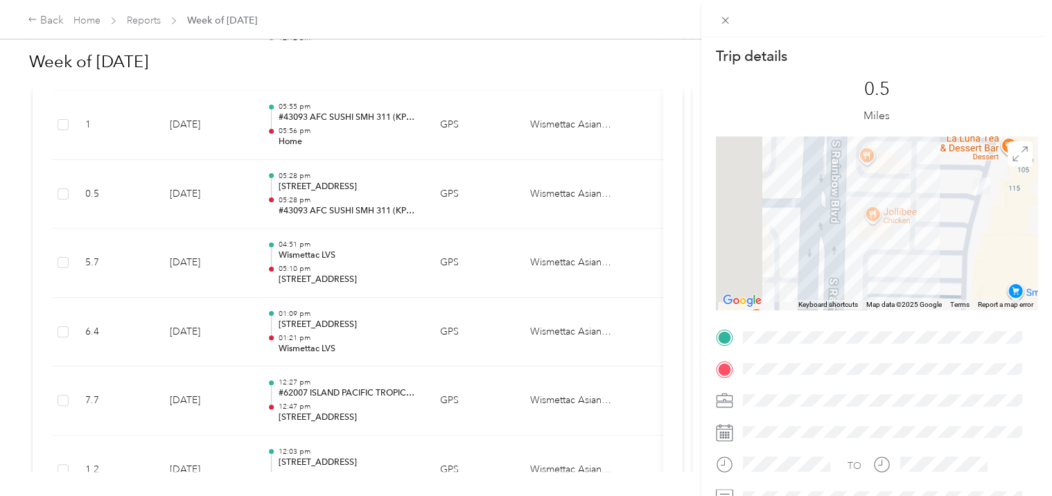
drag, startPoint x: 807, startPoint y: 227, endPoint x: 942, endPoint y: 226, distance: 135.1
click at [942, 226] on div at bounding box center [876, 222] width 321 height 173
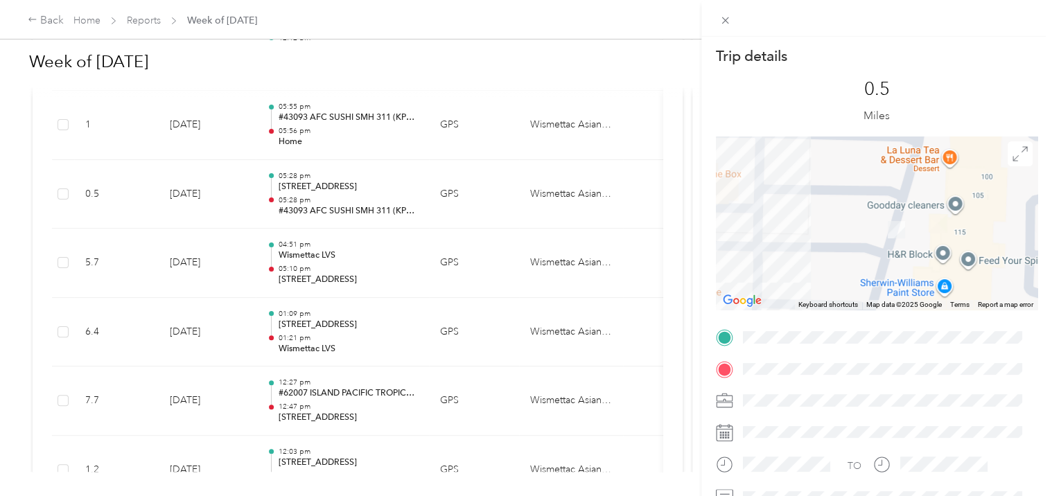
drag, startPoint x: 982, startPoint y: 195, endPoint x: 838, endPoint y: 275, distance: 165.6
click at [838, 275] on div at bounding box center [876, 222] width 321 height 173
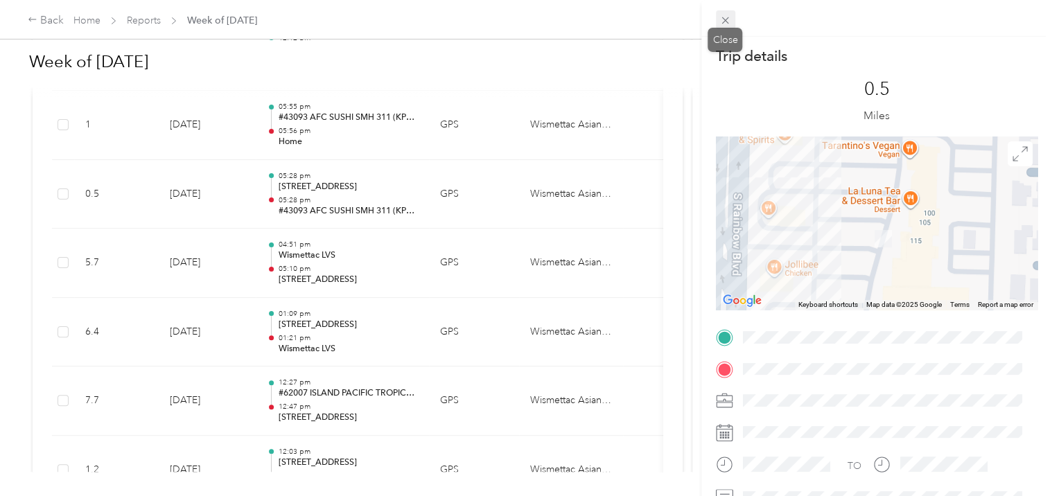
click at [723, 22] on icon at bounding box center [725, 21] width 12 height 12
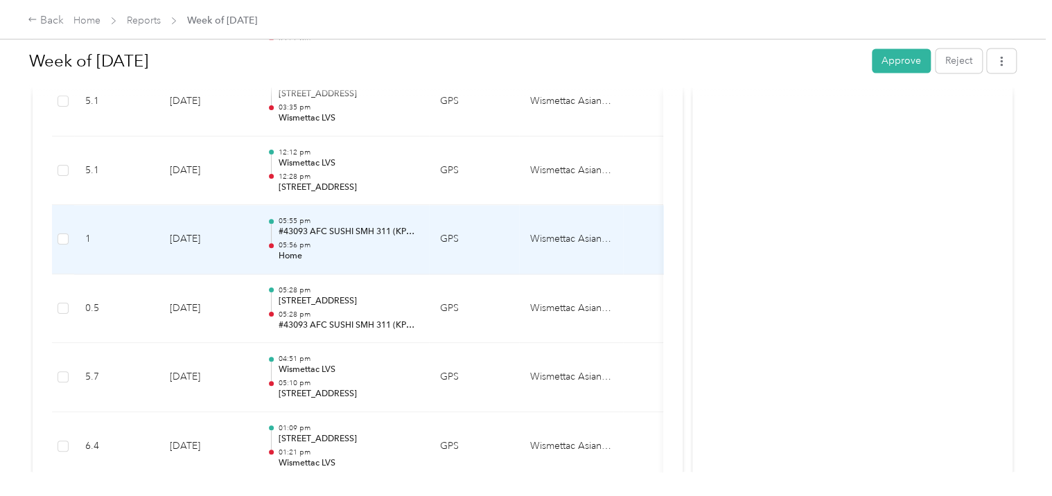
scroll to position [1167, 0]
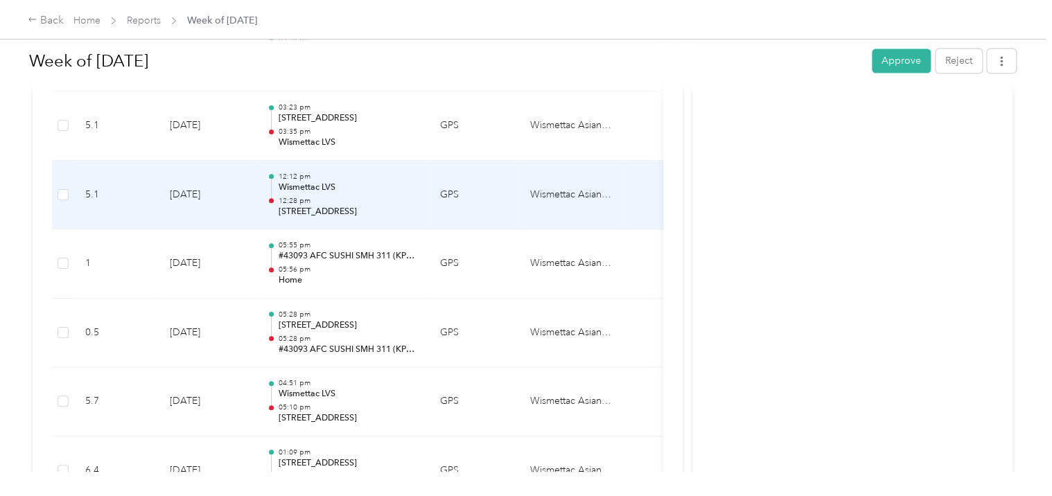
click at [324, 190] on p "Wismettac LVS" at bounding box center [348, 187] width 140 height 12
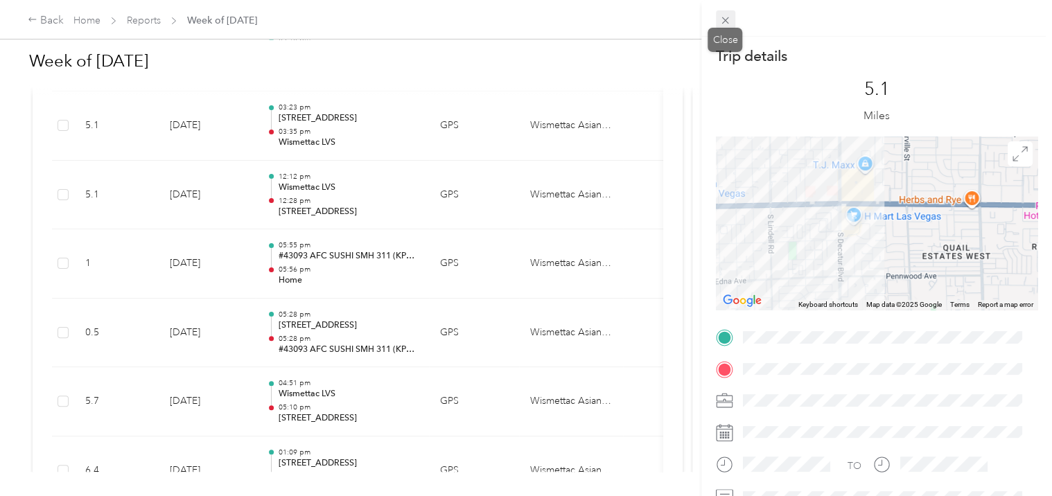
click at [726, 19] on icon at bounding box center [725, 20] width 7 height 7
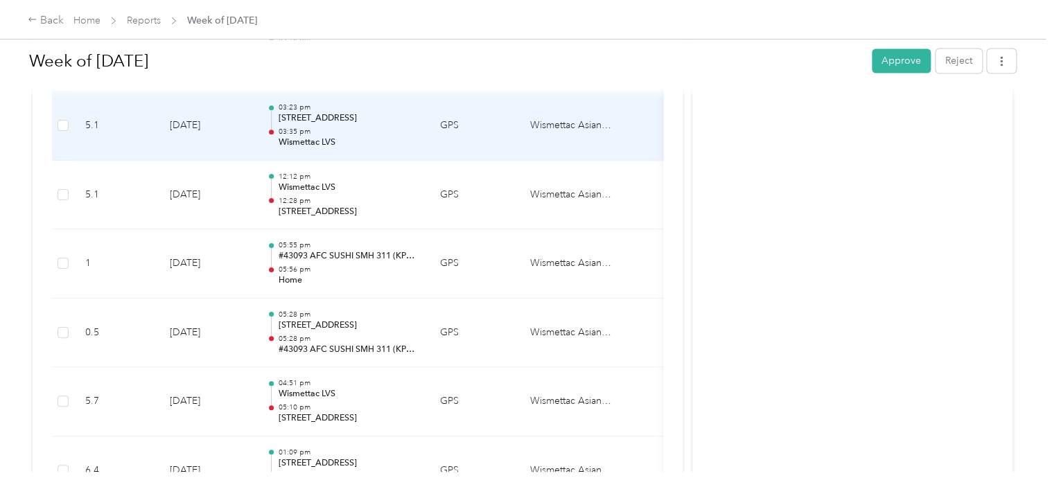
click at [338, 121] on p "[STREET_ADDRESS]" at bounding box center [348, 118] width 140 height 12
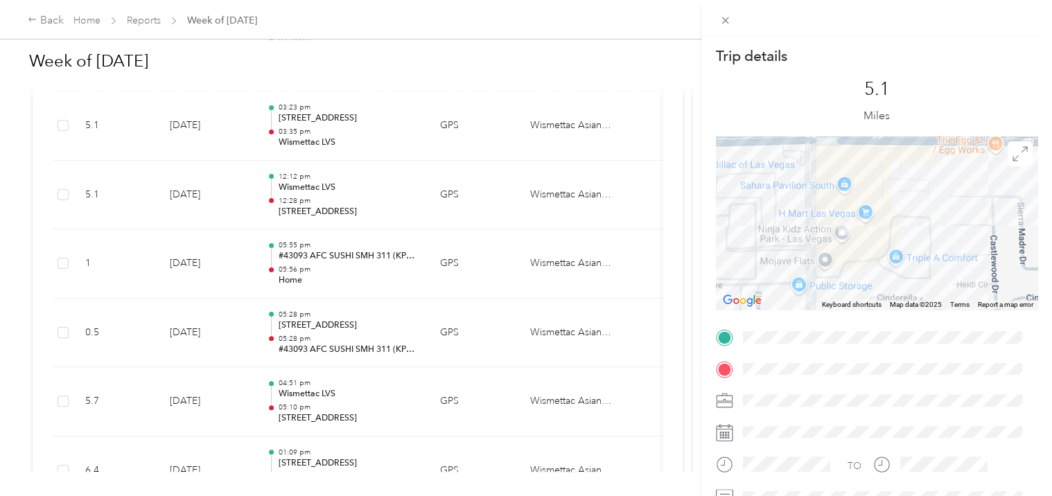
drag, startPoint x: 896, startPoint y: 163, endPoint x: 792, endPoint y: 274, distance: 151.9
click at [790, 274] on div at bounding box center [876, 222] width 321 height 173
click at [727, 20] on icon at bounding box center [725, 21] width 12 height 12
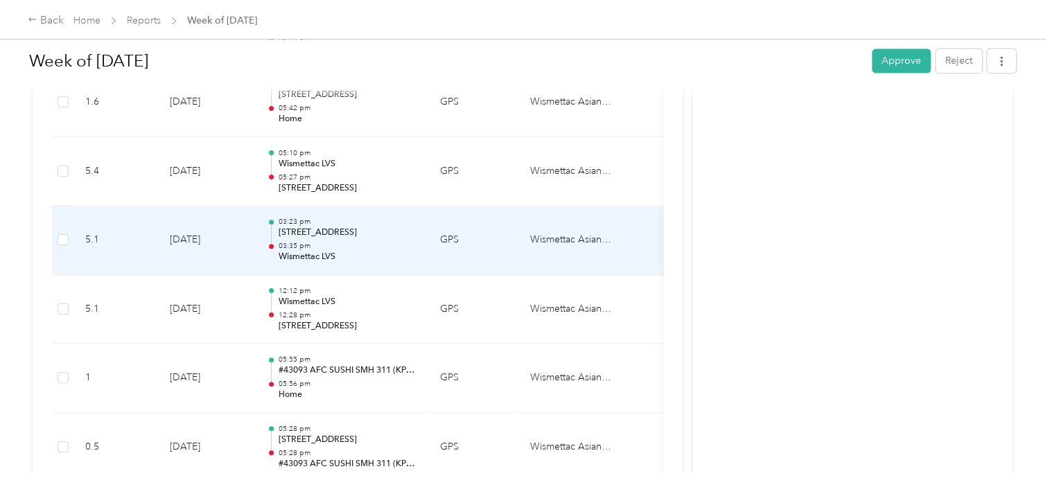
scroll to position [1028, 0]
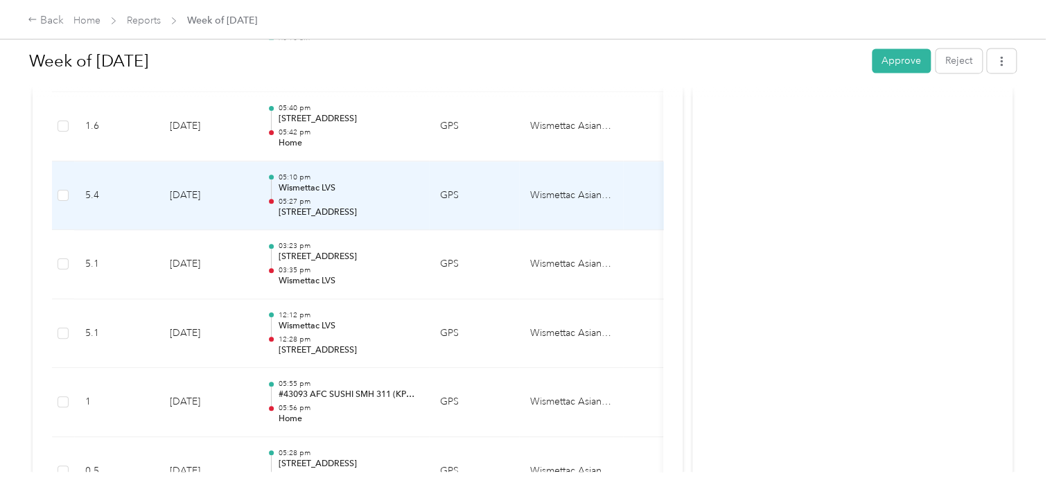
click at [344, 198] on p "05:27 pm" at bounding box center [348, 202] width 140 height 10
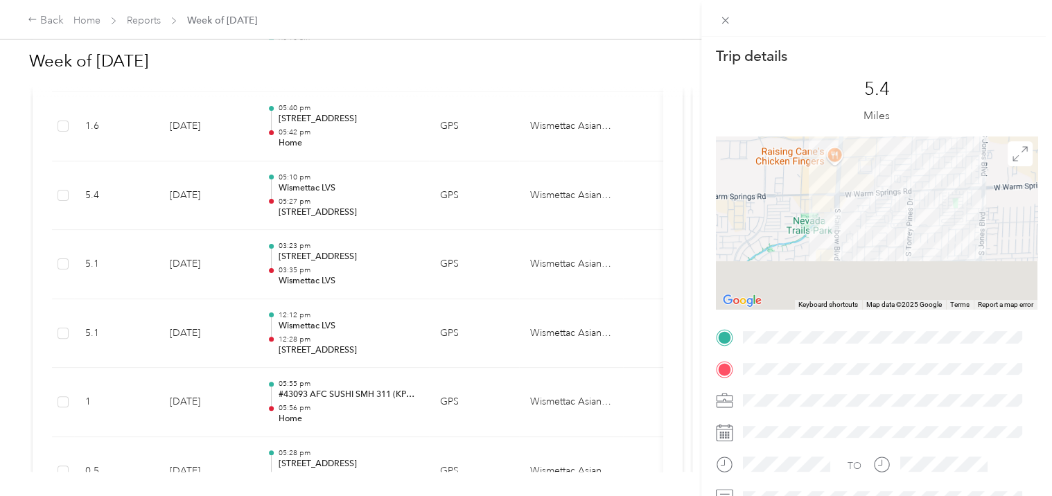
drag, startPoint x: 834, startPoint y: 269, endPoint x: 795, endPoint y: 175, distance: 102.5
click at [795, 175] on div at bounding box center [876, 222] width 321 height 173
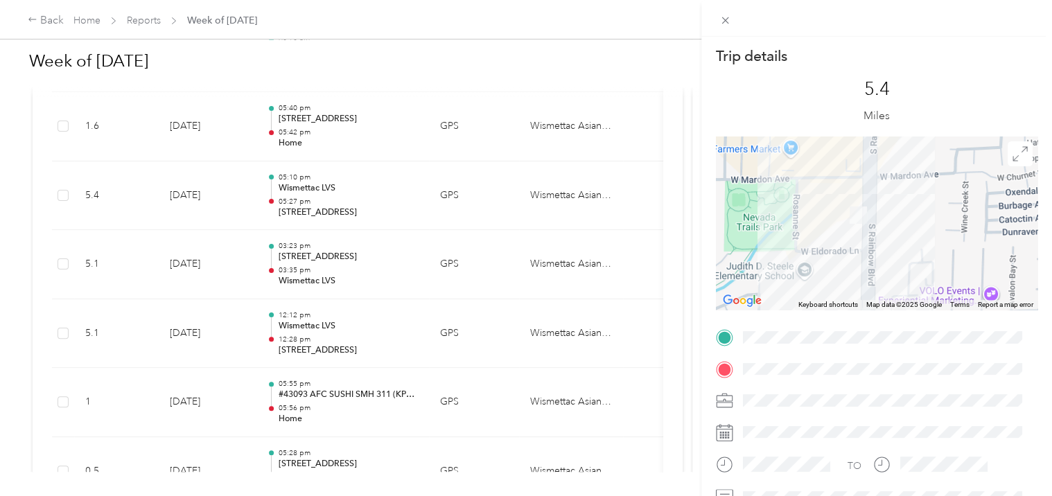
drag, startPoint x: 819, startPoint y: 199, endPoint x: 804, endPoint y: 230, distance: 34.4
click at [805, 229] on div at bounding box center [876, 222] width 321 height 173
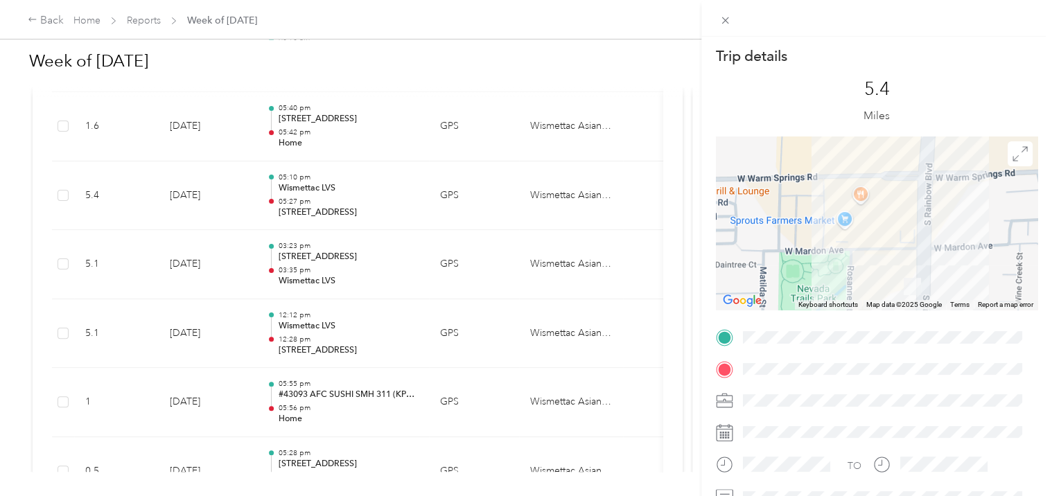
drag, startPoint x: 831, startPoint y: 175, endPoint x: 852, endPoint y: 242, distance: 70.3
click at [852, 242] on div at bounding box center [876, 222] width 321 height 173
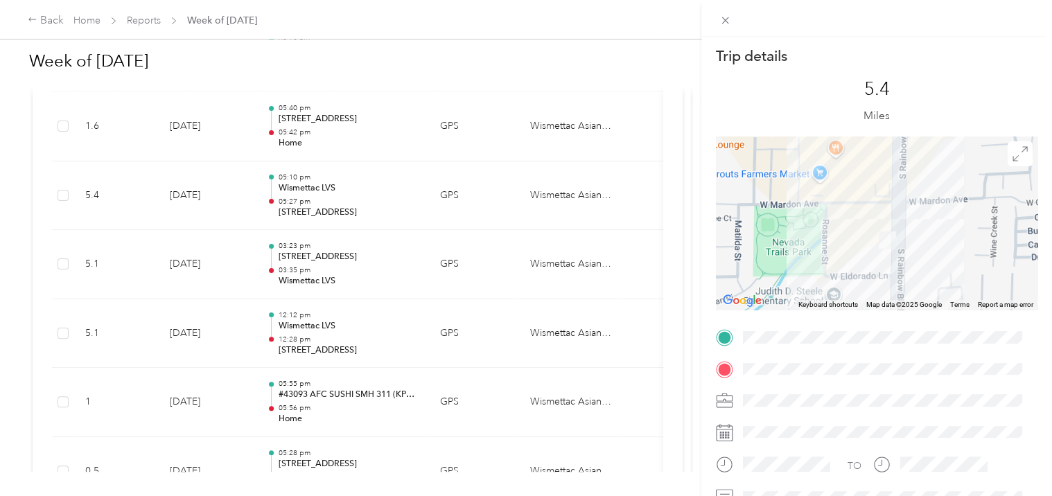
drag, startPoint x: 874, startPoint y: 238, endPoint x: 844, endPoint y: 177, distance: 67.8
click at [843, 177] on div at bounding box center [876, 222] width 321 height 173
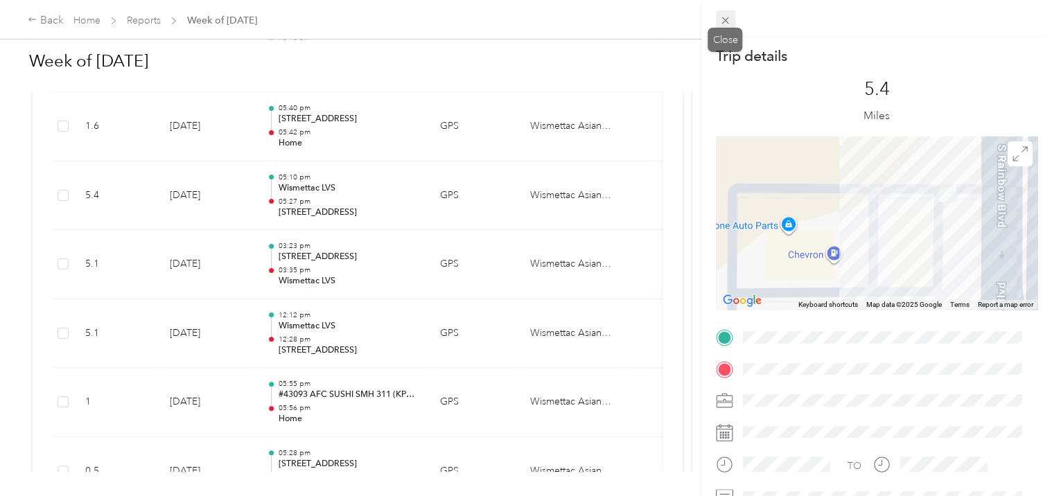
click at [725, 17] on icon at bounding box center [725, 21] width 12 height 12
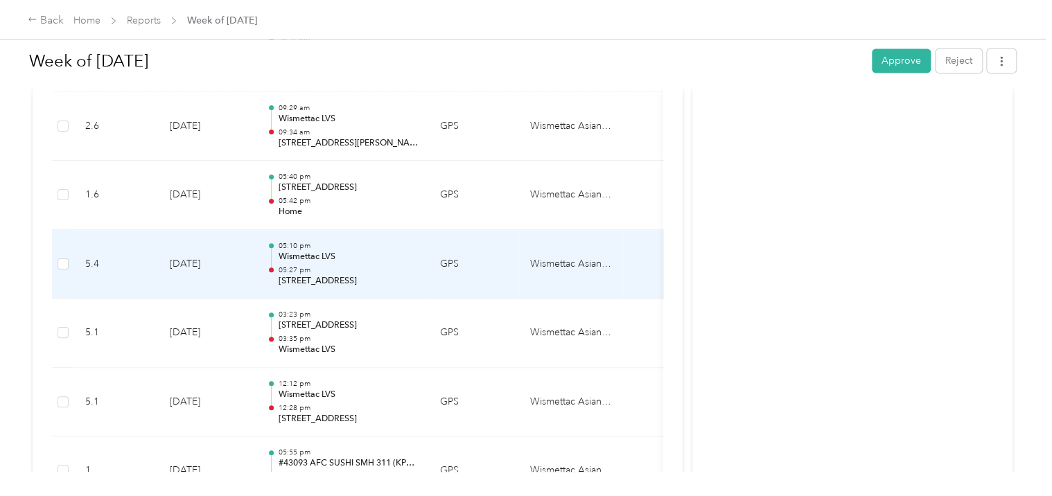
scroll to position [959, 0]
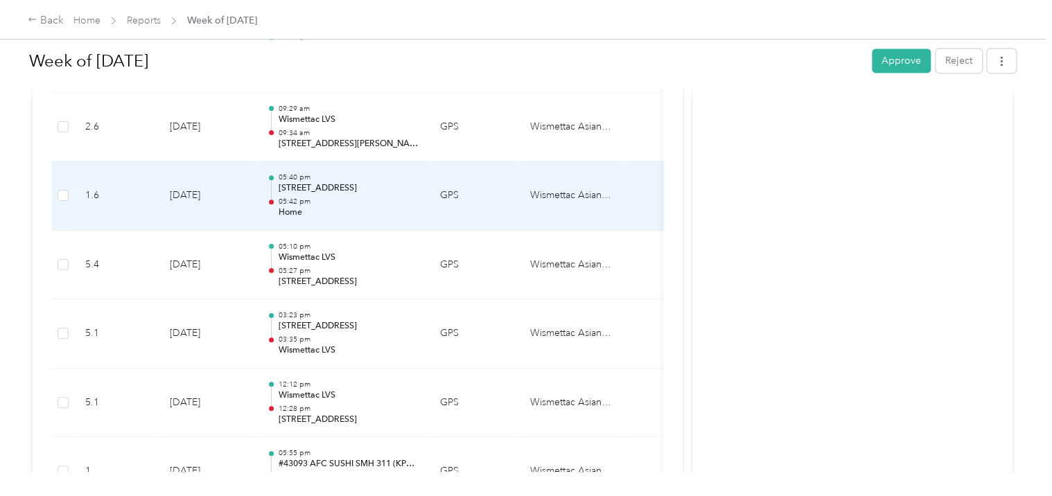
click at [333, 199] on p "05:42 pm" at bounding box center [348, 202] width 140 height 10
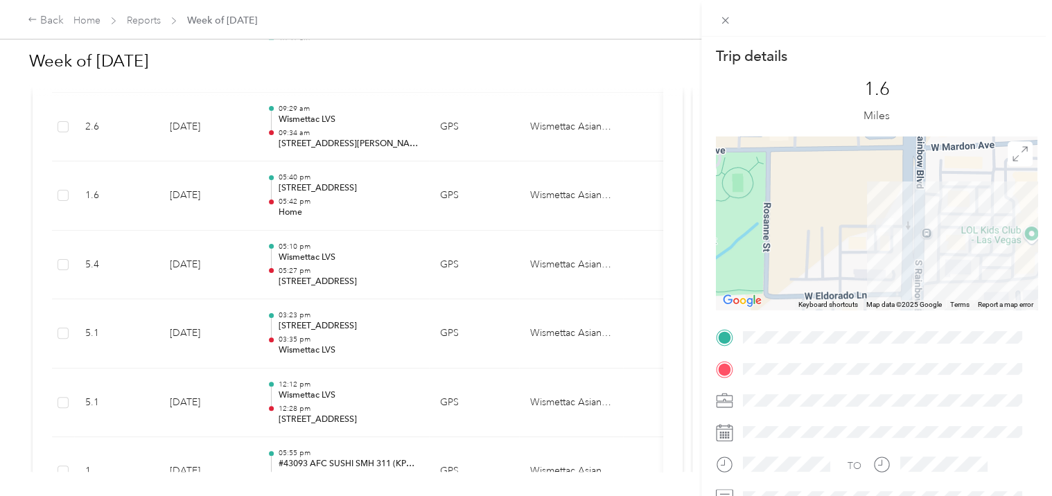
drag, startPoint x: 873, startPoint y: 188, endPoint x: 851, endPoint y: 274, distance: 88.7
click at [851, 274] on div at bounding box center [876, 222] width 321 height 173
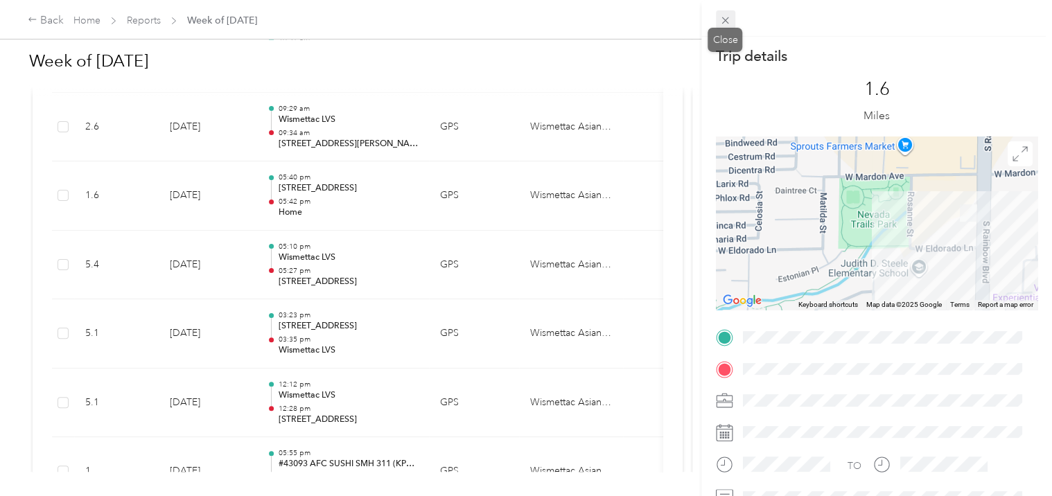
click at [727, 25] on icon at bounding box center [725, 21] width 12 height 12
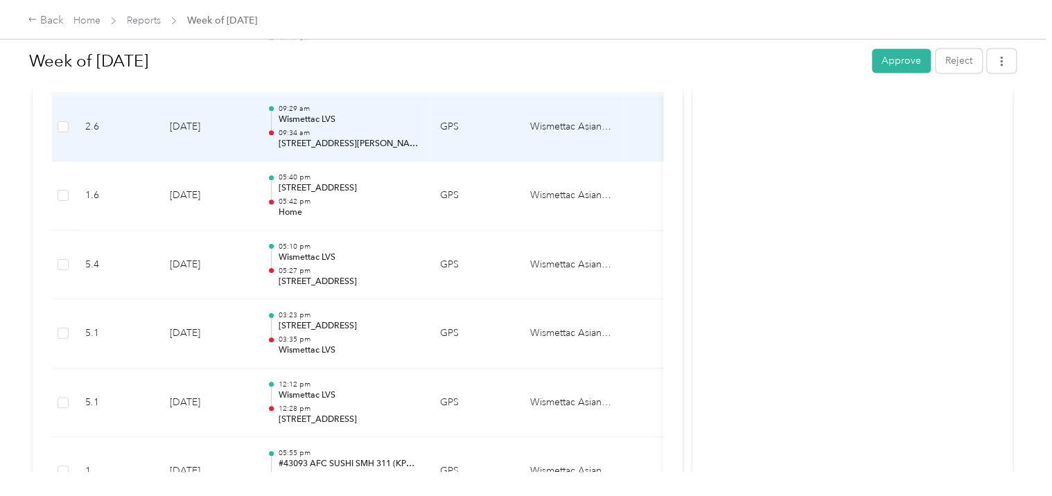
click at [385, 132] on p "09:34 am" at bounding box center [348, 133] width 140 height 10
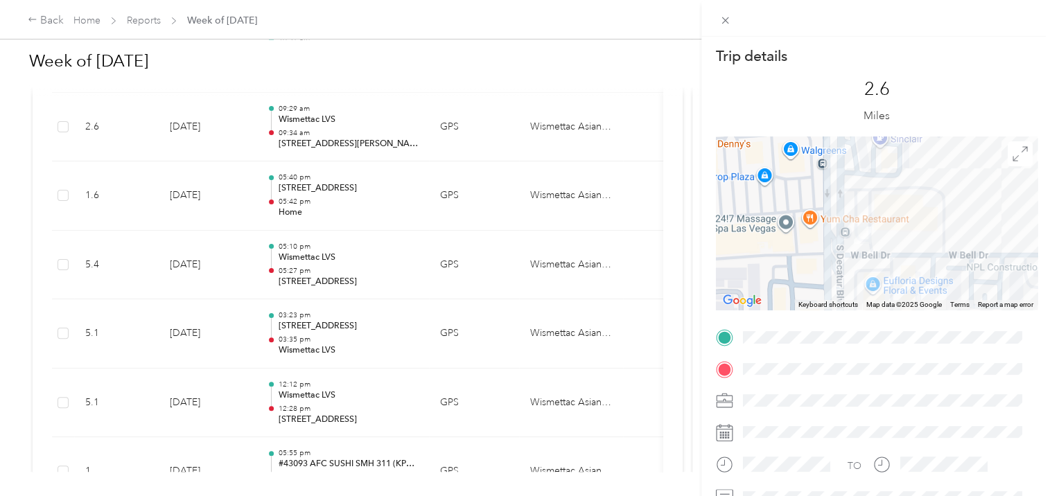
drag, startPoint x: 836, startPoint y: 185, endPoint x: 920, endPoint y: 244, distance: 102.4
click at [920, 244] on div at bounding box center [876, 222] width 321 height 173
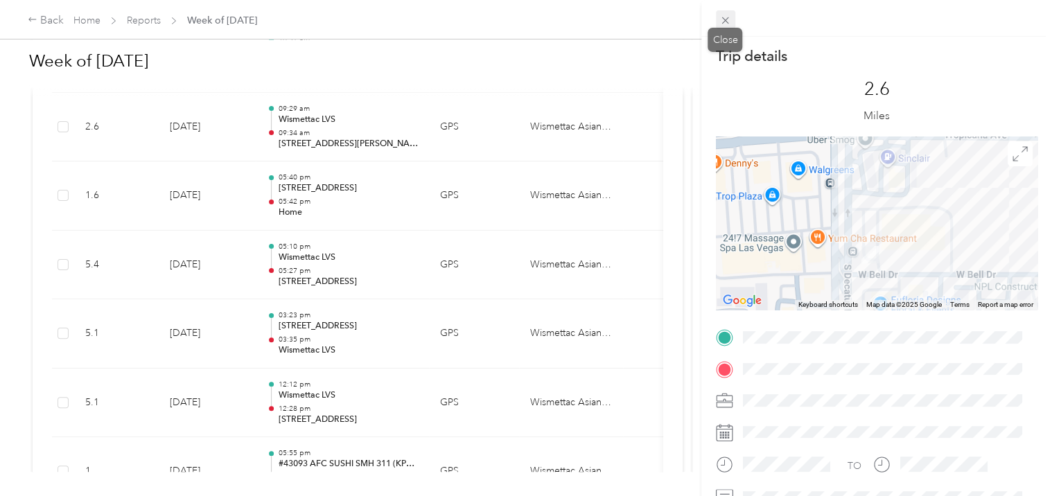
click at [729, 19] on icon at bounding box center [725, 21] width 12 height 12
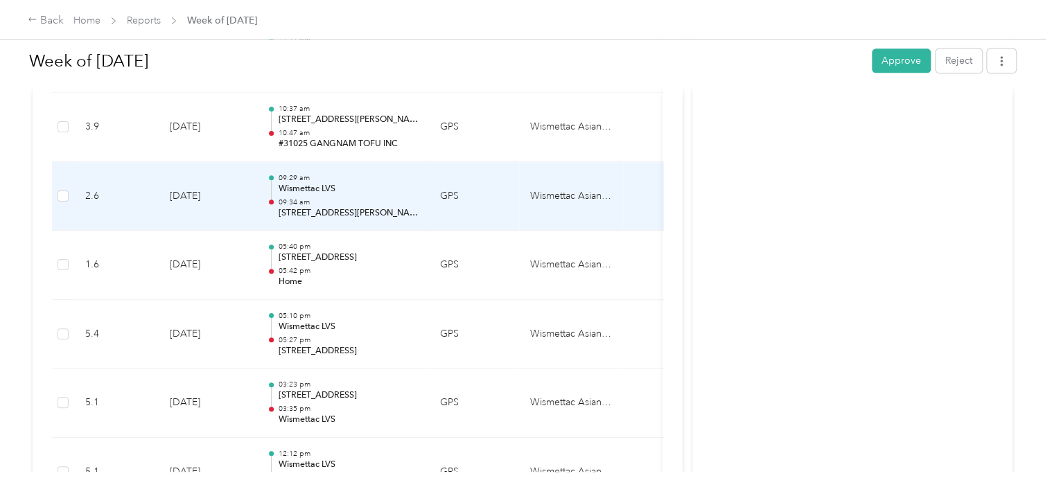
scroll to position [820, 0]
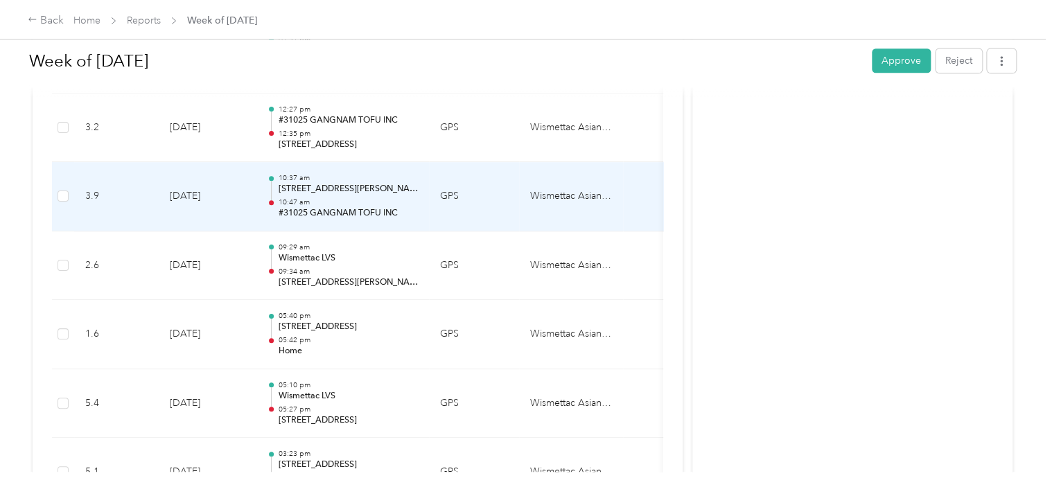
click at [352, 192] on p "[STREET_ADDRESS][PERSON_NAME]" at bounding box center [348, 189] width 140 height 12
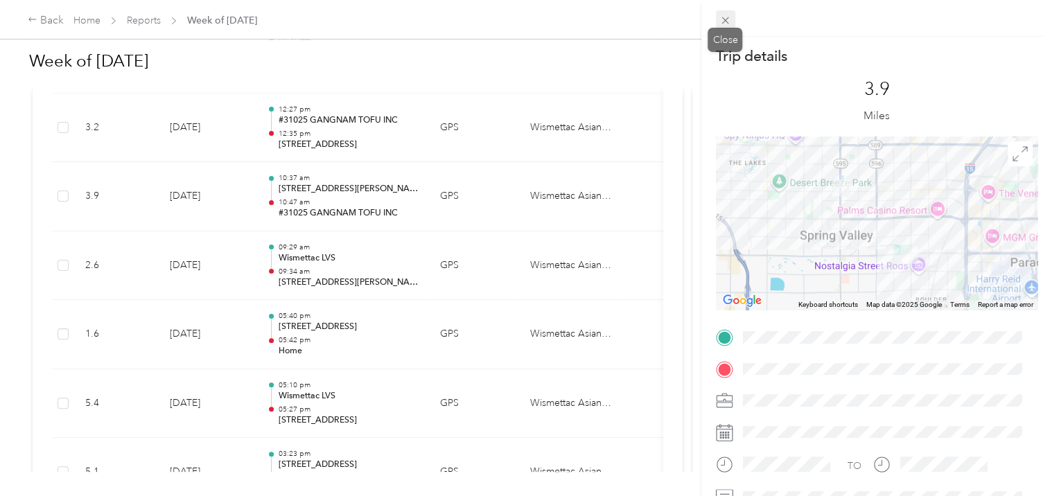
click at [726, 24] on icon at bounding box center [725, 21] width 12 height 12
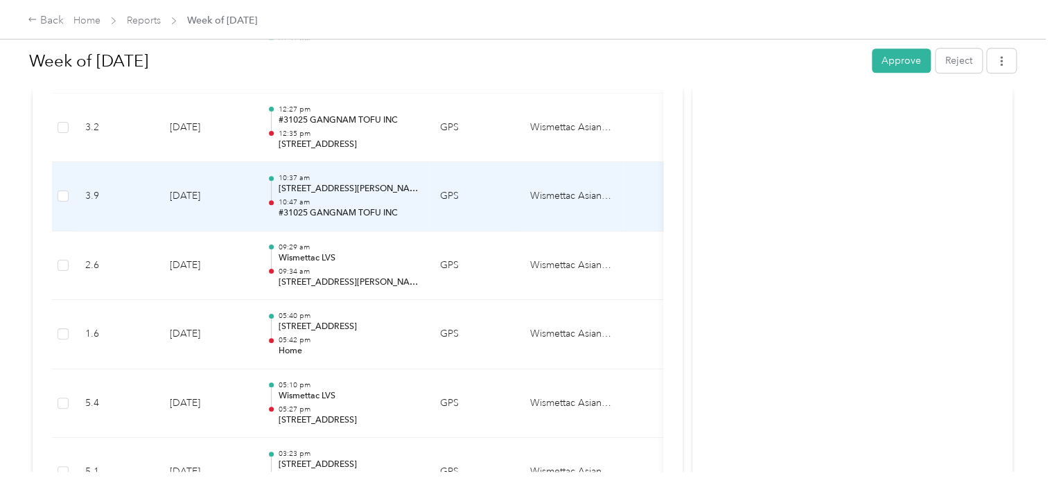
scroll to position [751, 0]
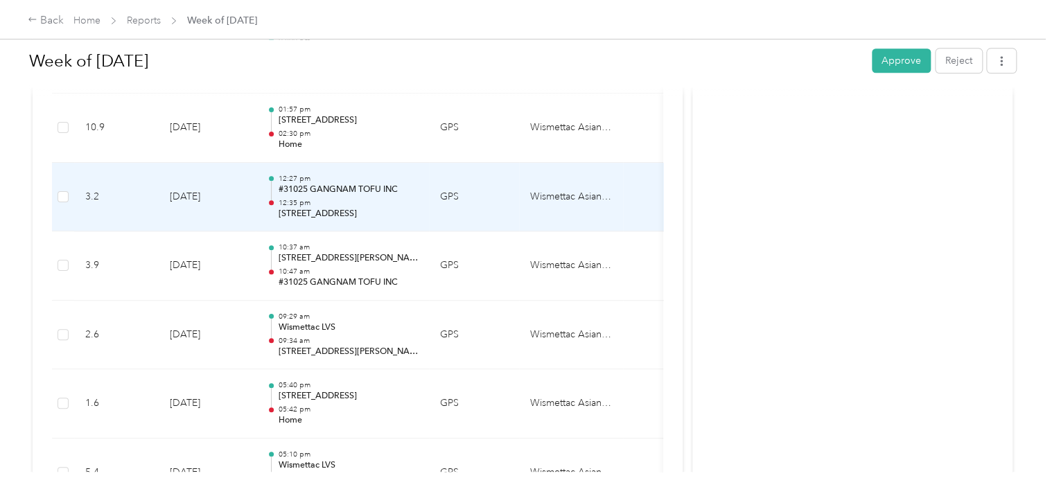
click at [366, 204] on p "12:35 pm" at bounding box center [348, 203] width 140 height 10
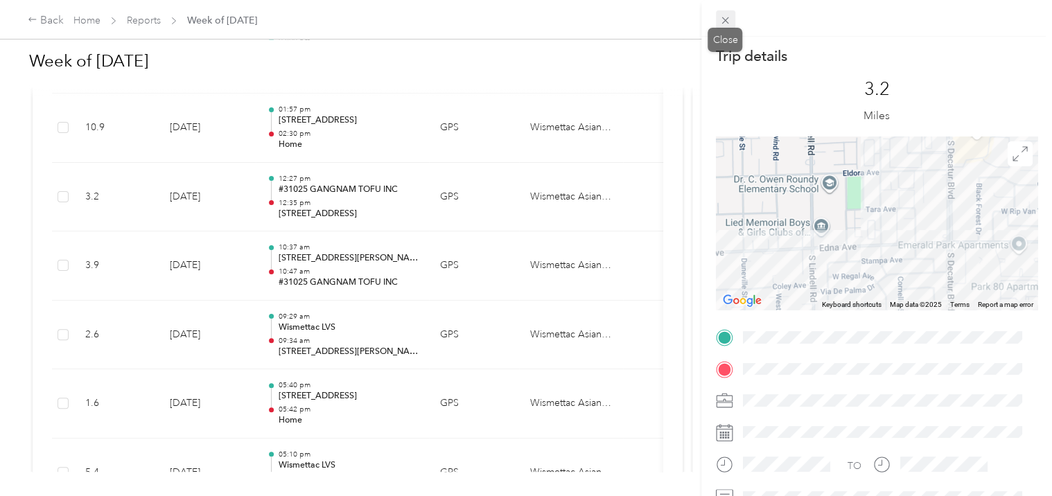
click at [729, 17] on icon at bounding box center [725, 21] width 12 height 12
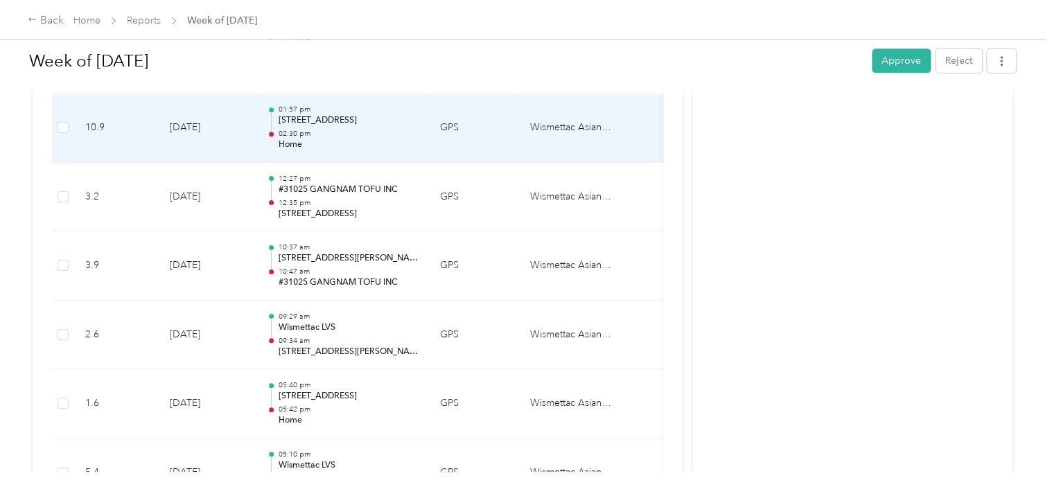
click at [335, 122] on p "[STREET_ADDRESS]" at bounding box center [348, 120] width 140 height 12
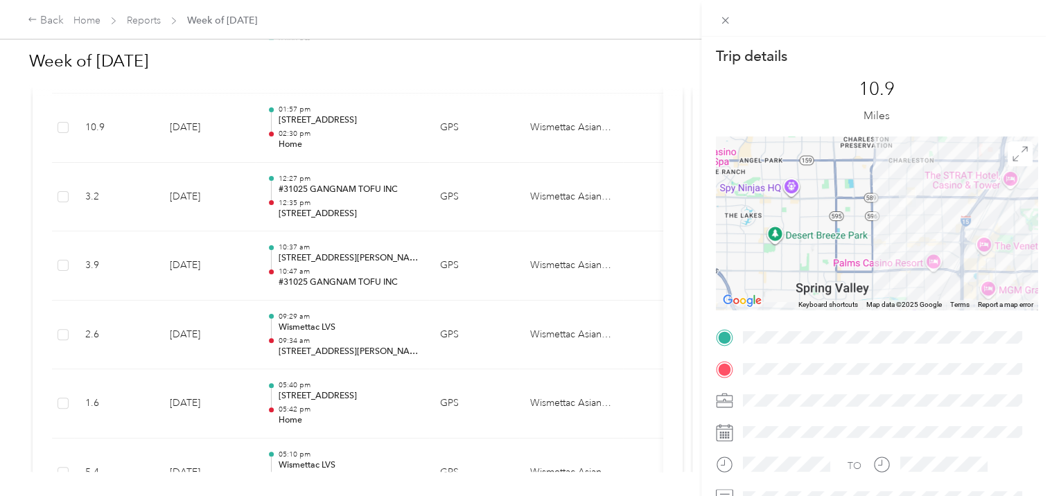
drag, startPoint x: 905, startPoint y: 197, endPoint x: 913, endPoint y: 294, distance: 96.6
click at [913, 294] on div at bounding box center [876, 222] width 321 height 173
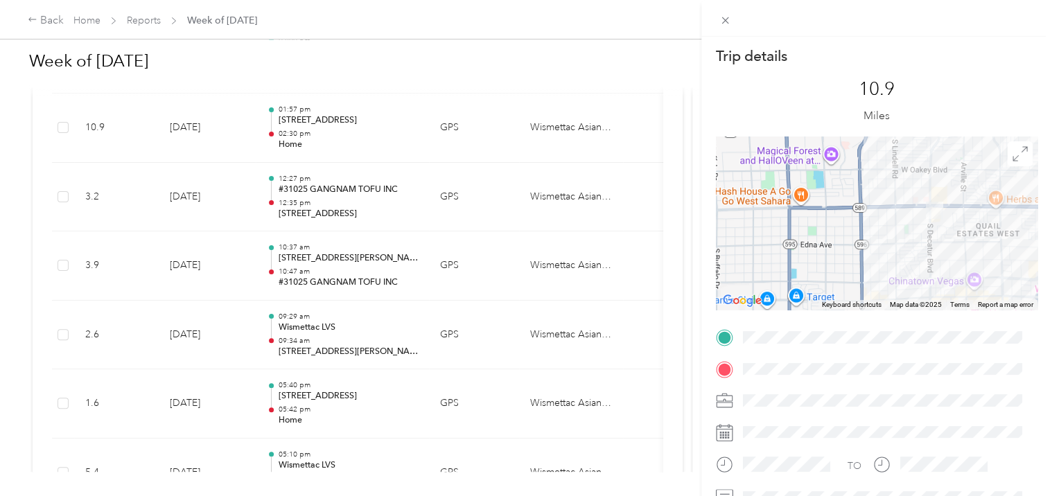
drag, startPoint x: 919, startPoint y: 231, endPoint x: 941, endPoint y: 119, distance: 114.3
click at [941, 121] on div "Trip details This trip cannot be edited because it is either under review, appr…" at bounding box center [876, 354] width 321 height 617
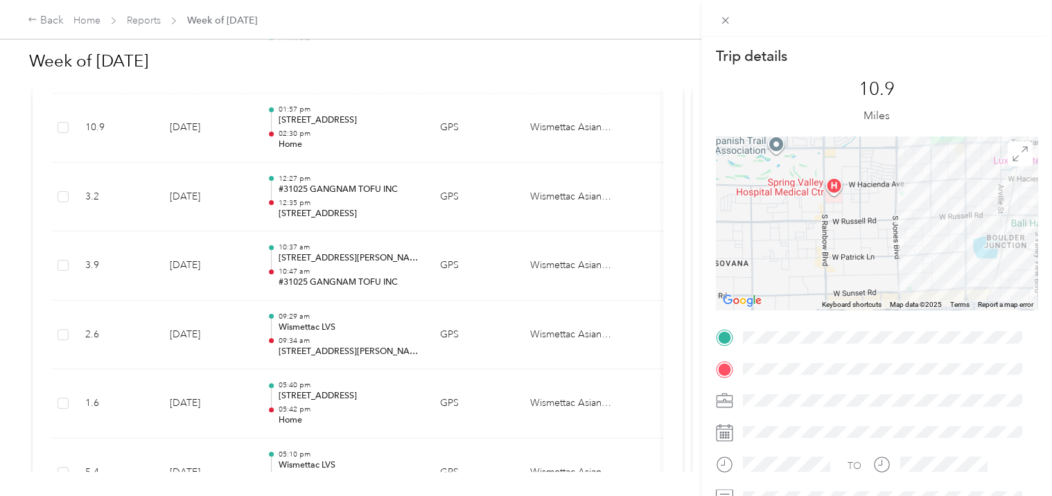
drag, startPoint x: 925, startPoint y: 216, endPoint x: 895, endPoint y: 87, distance: 133.1
click at [897, 89] on div "Trip details This trip cannot be edited because it is either under review, appr…" at bounding box center [876, 354] width 321 height 617
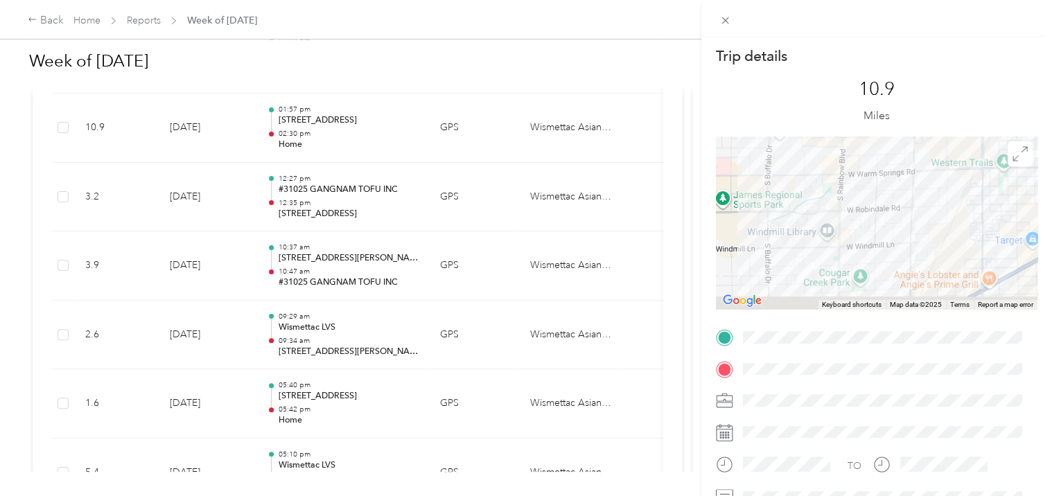
drag, startPoint x: 822, startPoint y: 224, endPoint x: 882, endPoint y: 139, distance: 104.4
click at [882, 125] on div "Trip details This trip cannot be edited because it is either under review, appr…" at bounding box center [876, 354] width 321 height 617
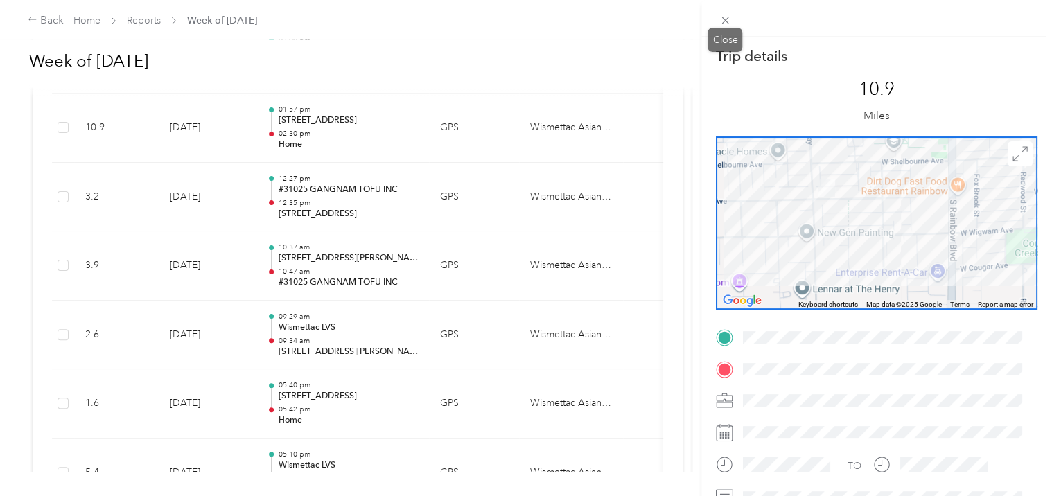
click at [733, 29] on div "Close" at bounding box center [724, 40] width 35 height 24
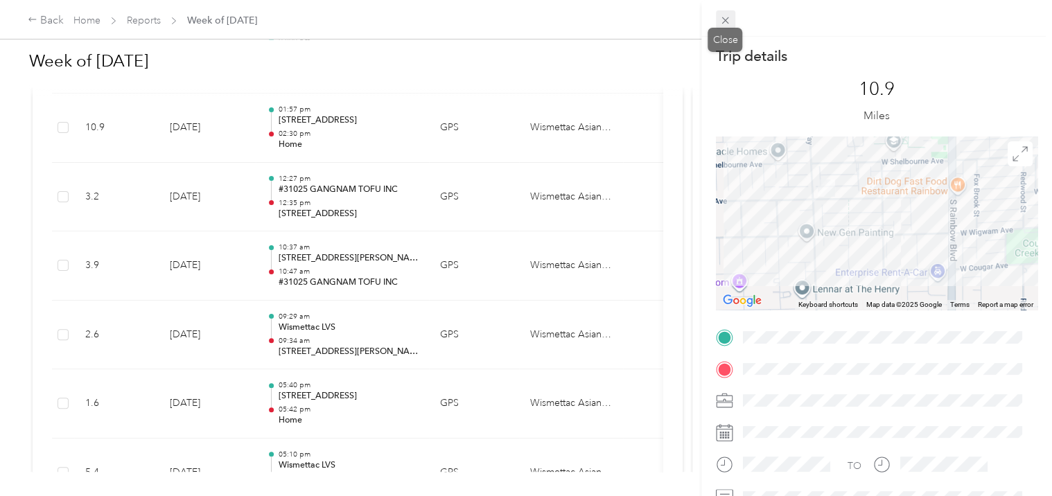
click at [727, 19] on icon at bounding box center [725, 21] width 12 height 12
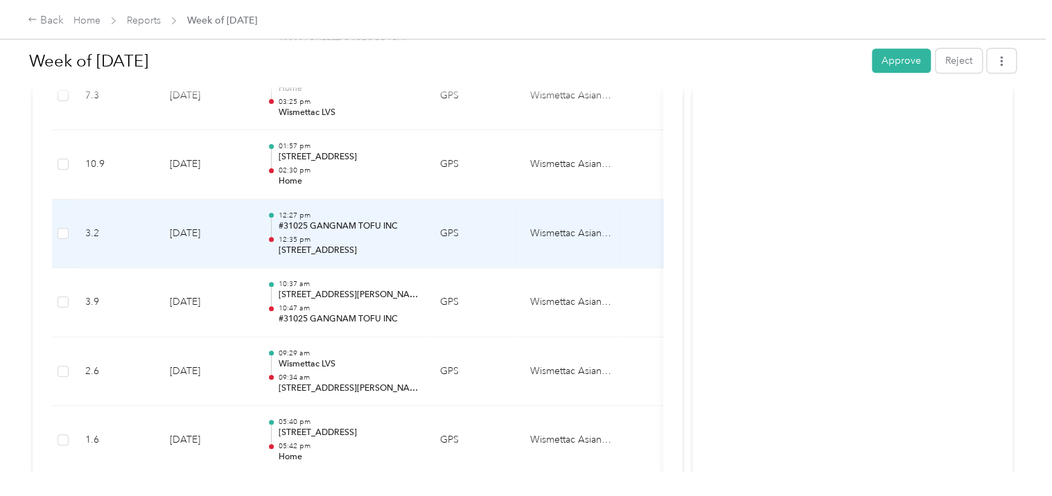
scroll to position [682, 0]
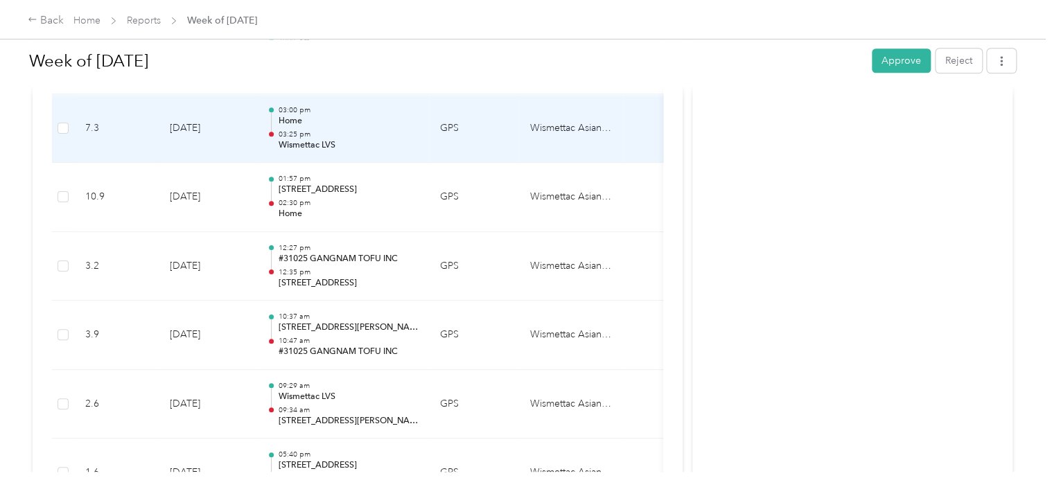
click at [384, 130] on p "03:25 pm" at bounding box center [348, 135] width 140 height 10
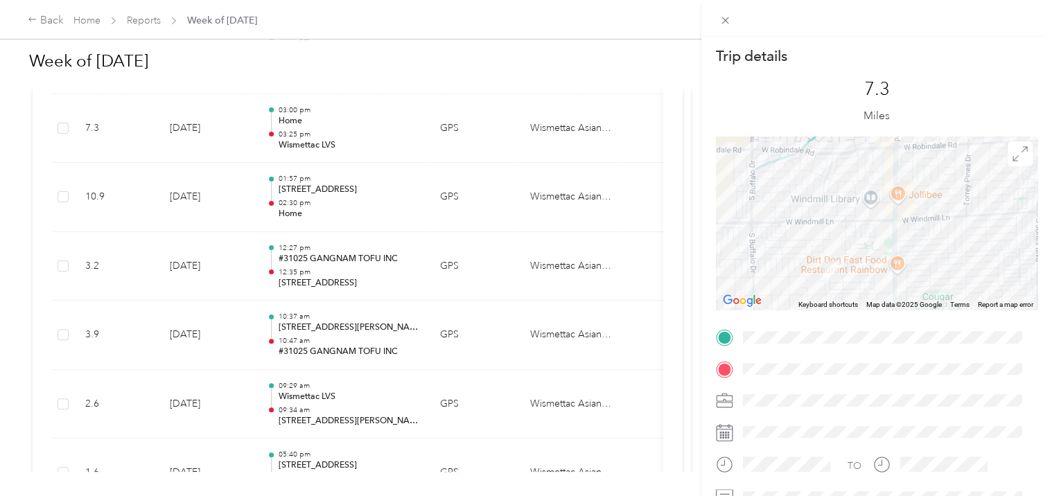
drag, startPoint x: 824, startPoint y: 204, endPoint x: 848, endPoint y: 309, distance: 108.1
click at [848, 309] on div "Keyboard shortcuts Map Data Map data ©2025 Google Map data ©2025 Google 500 m C…" at bounding box center [876, 222] width 321 height 173
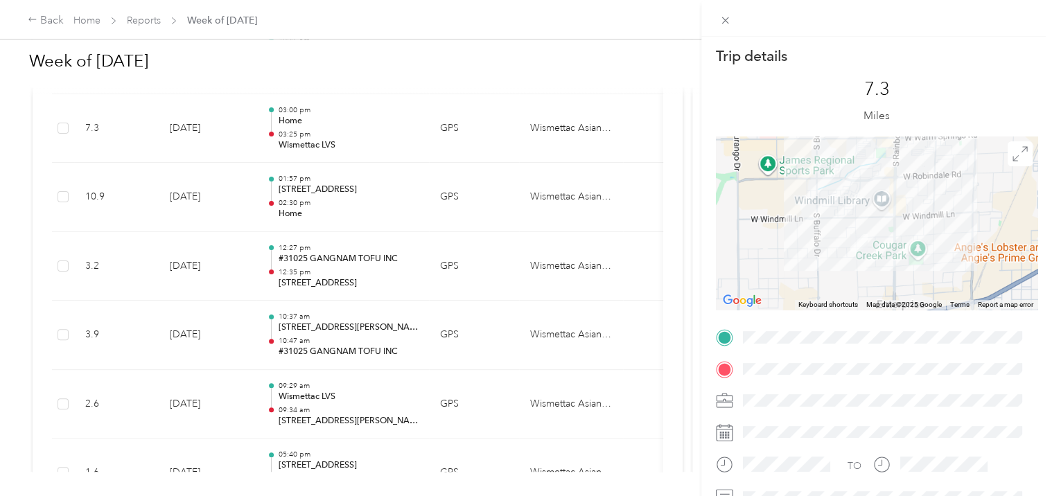
drag, startPoint x: 846, startPoint y: 240, endPoint x: 859, endPoint y: 285, distance: 46.2
click at [859, 294] on div at bounding box center [876, 222] width 321 height 173
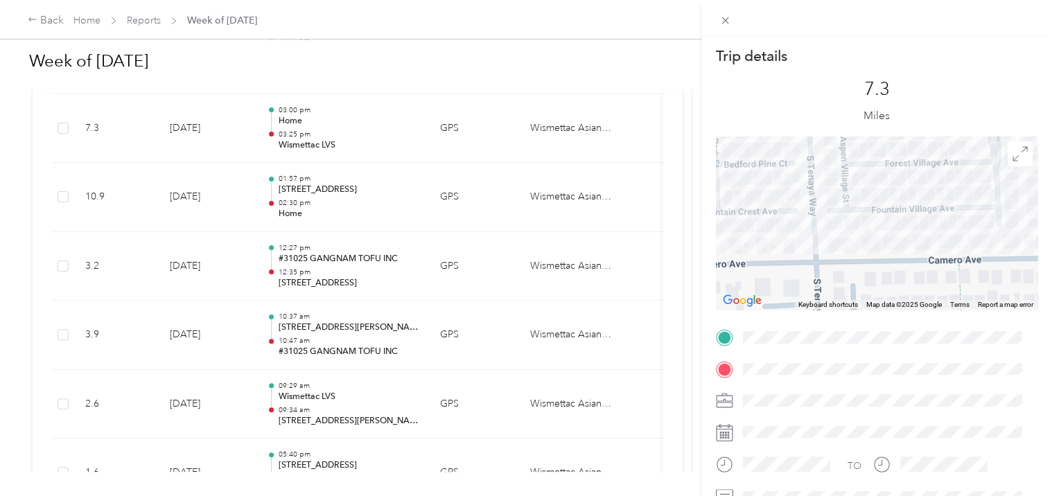
drag, startPoint x: 879, startPoint y: 172, endPoint x: 856, endPoint y: 263, distance: 93.6
click at [856, 263] on div at bounding box center [876, 222] width 321 height 173
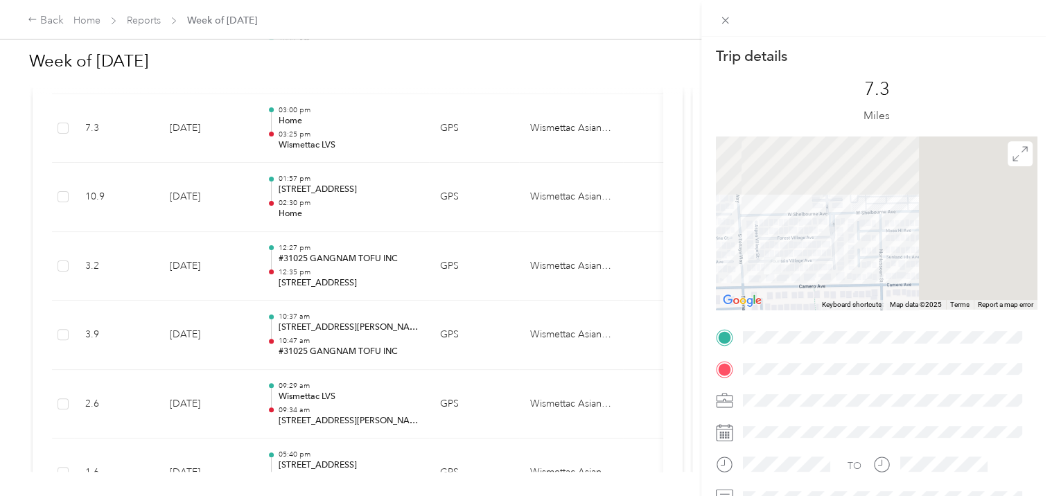
drag, startPoint x: 937, startPoint y: 232, endPoint x: 838, endPoint y: 254, distance: 101.5
click at [838, 254] on div at bounding box center [876, 222] width 321 height 173
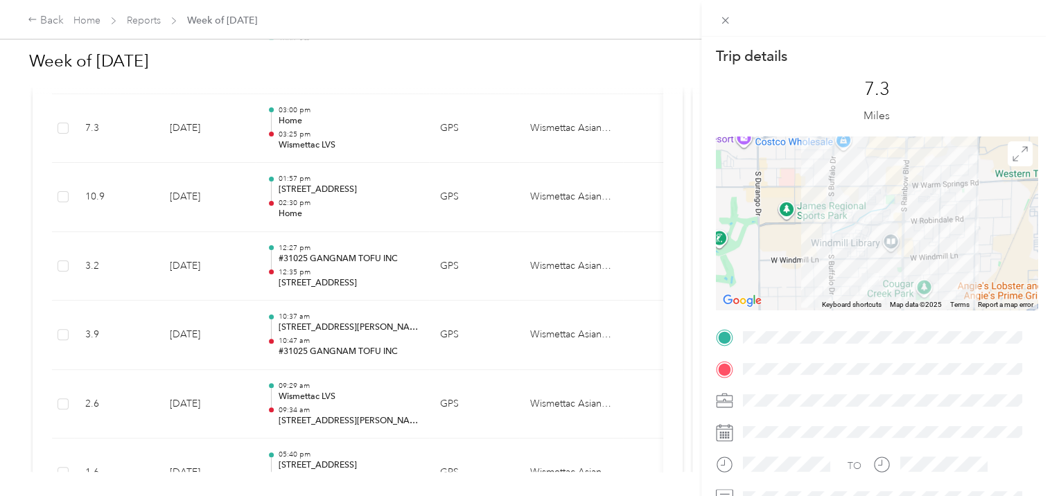
drag, startPoint x: 924, startPoint y: 204, endPoint x: 806, endPoint y: 301, distance: 152.6
click at [806, 305] on div "Keyboard shortcuts Map Data Map data ©2025 Map data ©2025 1 km Click to toggle …" at bounding box center [876, 222] width 321 height 173
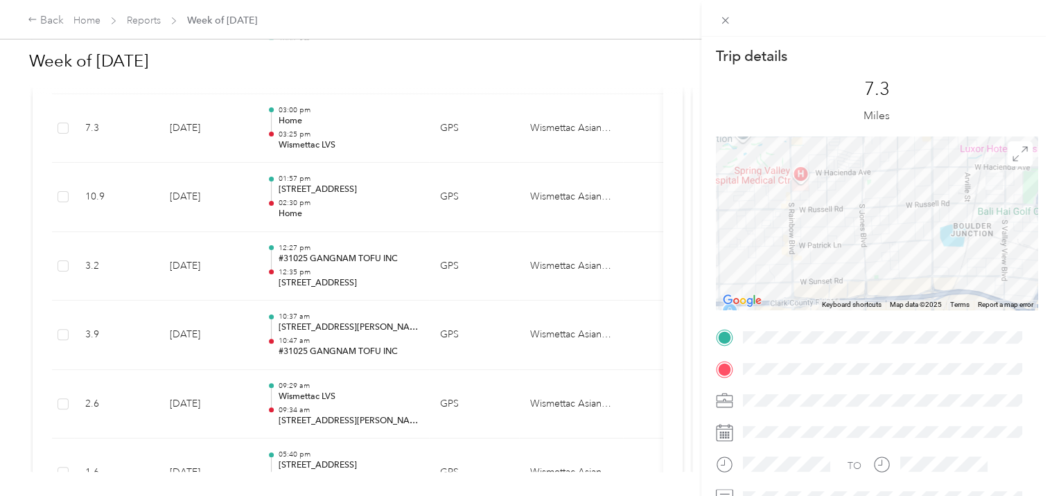
drag, startPoint x: 875, startPoint y: 210, endPoint x: 884, endPoint y: 318, distance: 108.4
click at [884, 317] on div "Trip details This trip cannot be edited because it is either under review, appr…" at bounding box center [876, 354] width 321 height 617
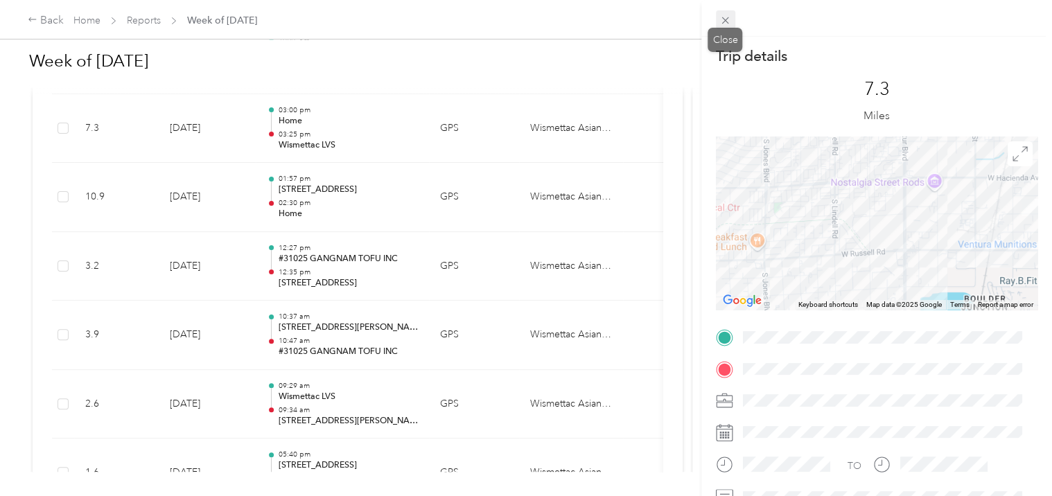
click at [725, 17] on icon at bounding box center [725, 21] width 12 height 12
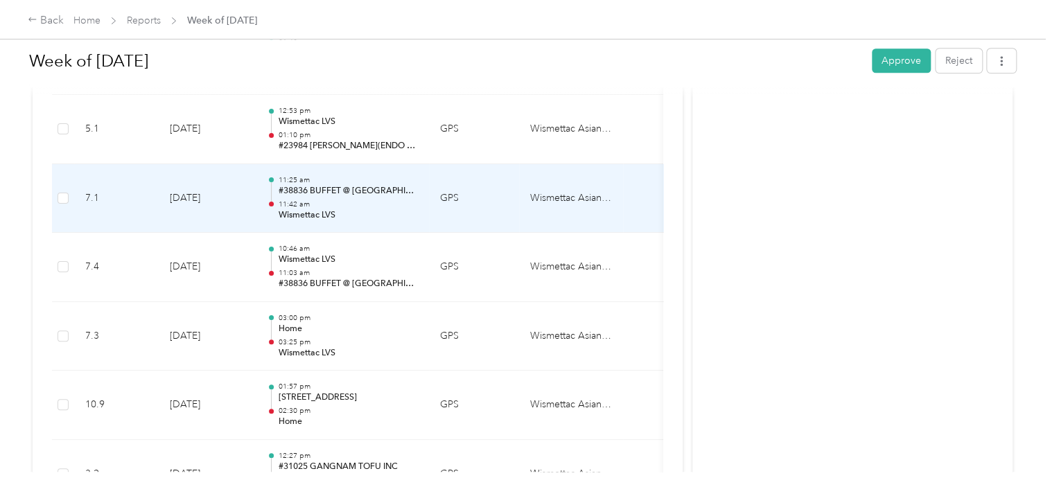
scroll to position [405, 0]
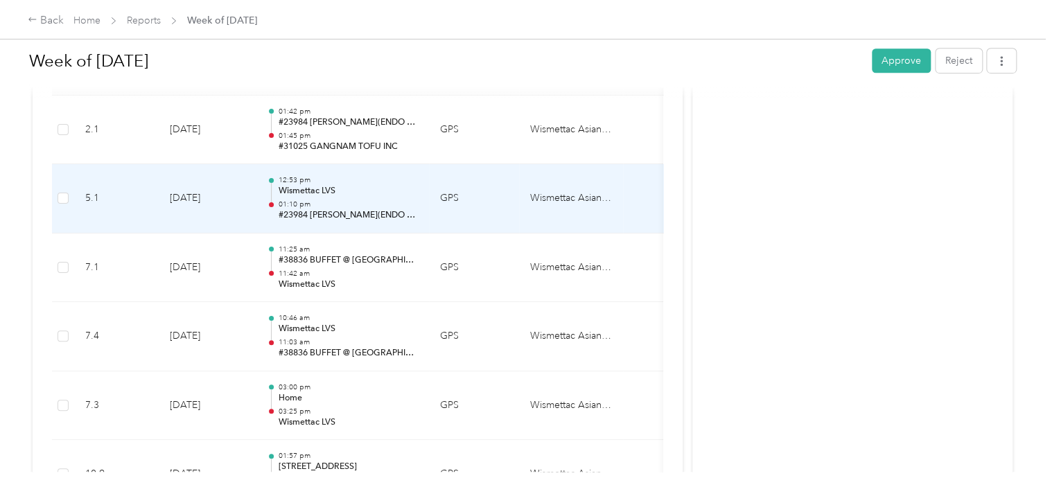
click at [355, 200] on p "01:10 pm" at bounding box center [348, 205] width 140 height 10
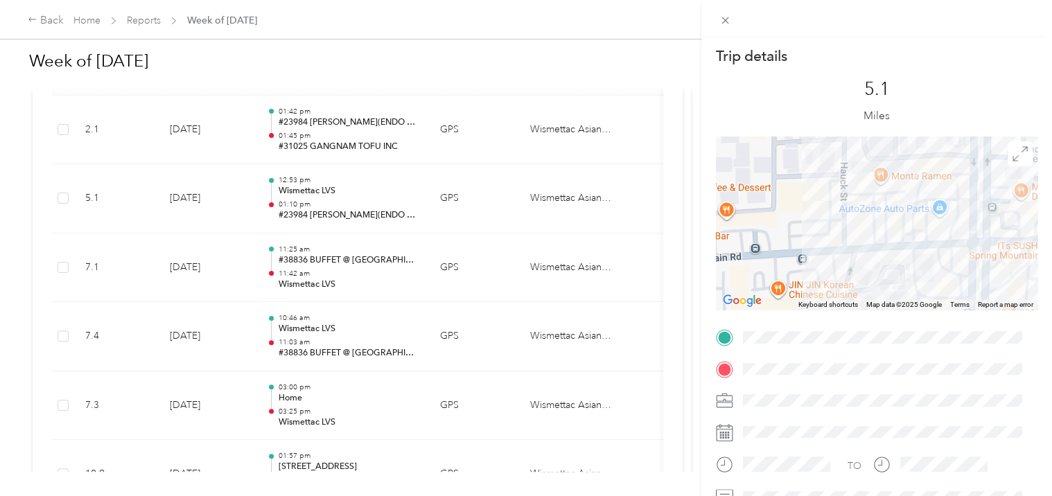
drag, startPoint x: 860, startPoint y: 193, endPoint x: 843, endPoint y: 288, distance: 97.2
click at [843, 287] on div at bounding box center [876, 222] width 321 height 173
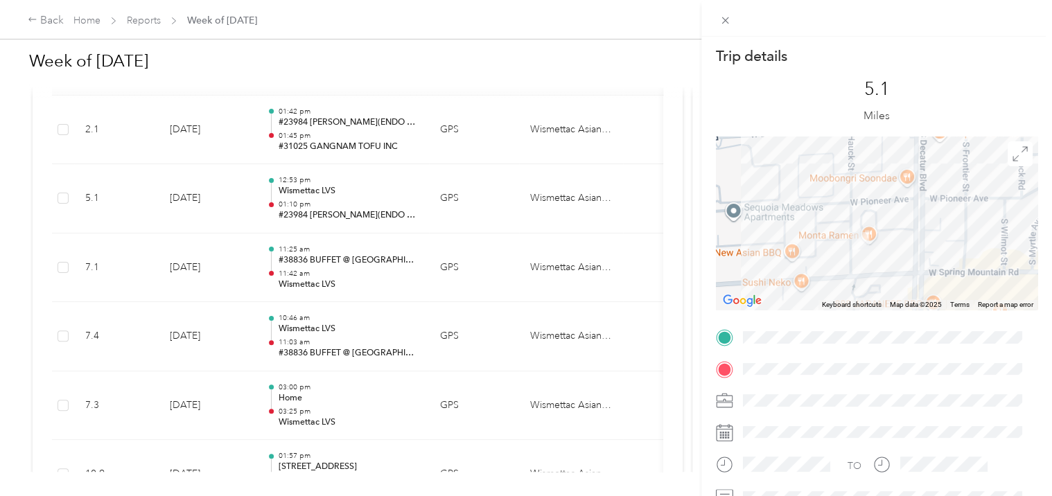
drag, startPoint x: 933, startPoint y: 227, endPoint x: 944, endPoint y: 126, distance: 101.7
click at [944, 126] on div "Trip details This trip cannot be edited because it is either under review, appr…" at bounding box center [876, 354] width 321 height 617
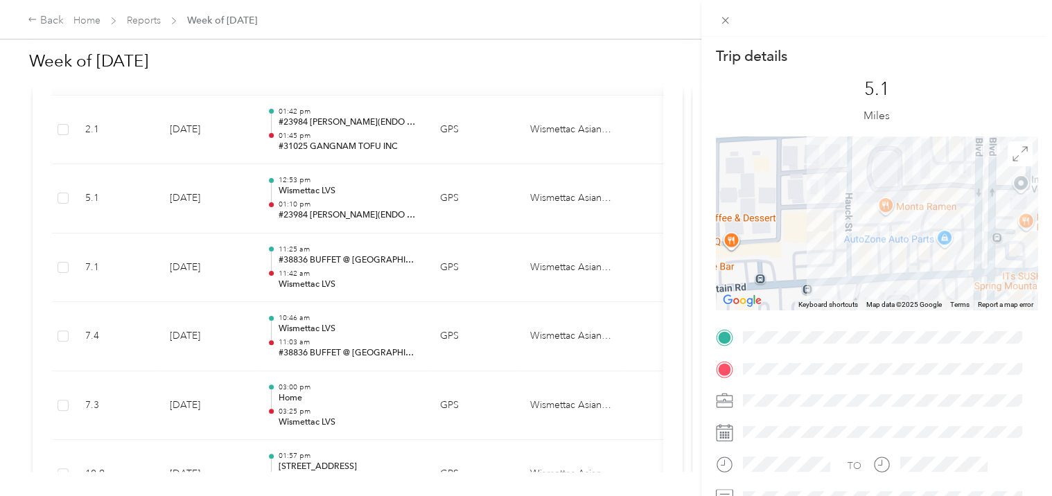
drag, startPoint x: 932, startPoint y: 235, endPoint x: 875, endPoint y: 220, distance: 59.3
click at [875, 220] on div at bounding box center [876, 222] width 321 height 173
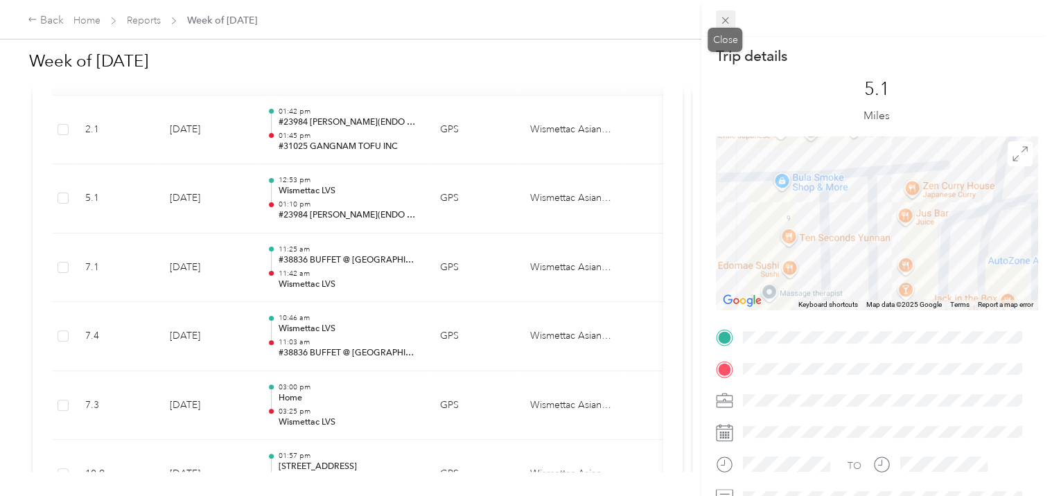
click at [723, 20] on icon at bounding box center [725, 21] width 12 height 12
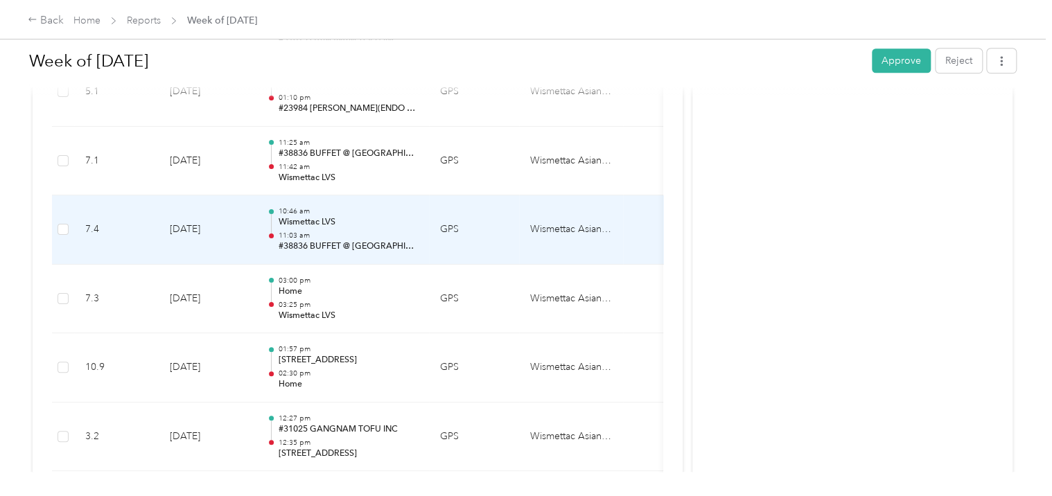
scroll to position [543, 0]
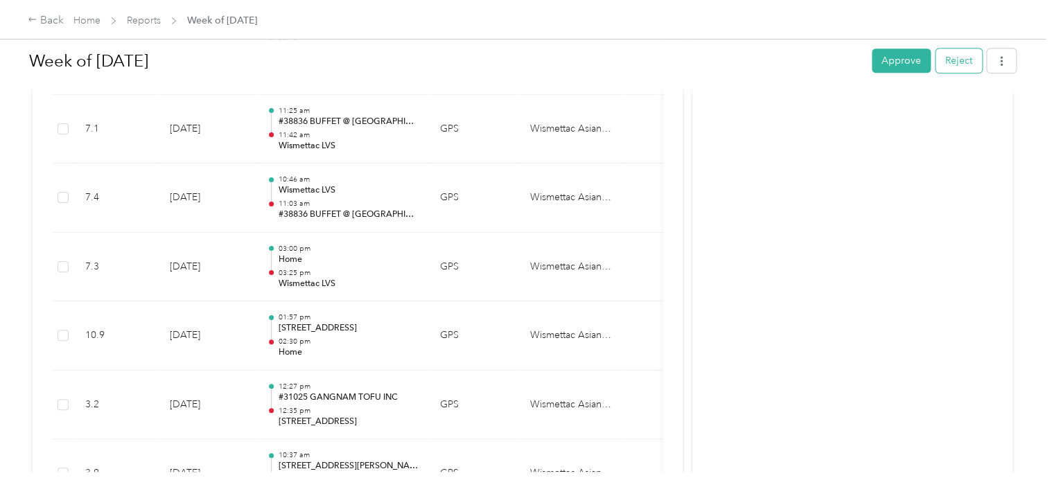
click at [957, 62] on button "Reject" at bounding box center [958, 60] width 46 height 24
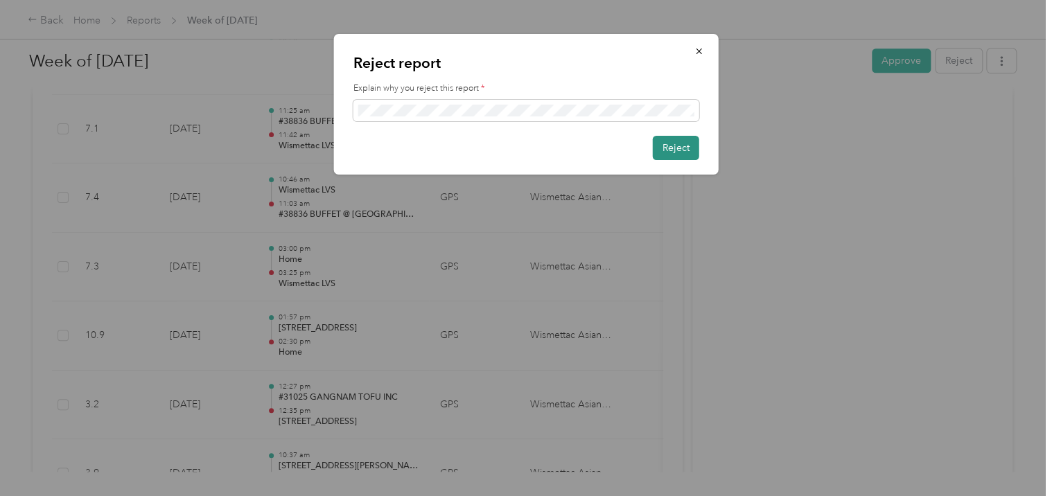
click at [684, 152] on button "Reject" at bounding box center [676, 148] width 46 height 24
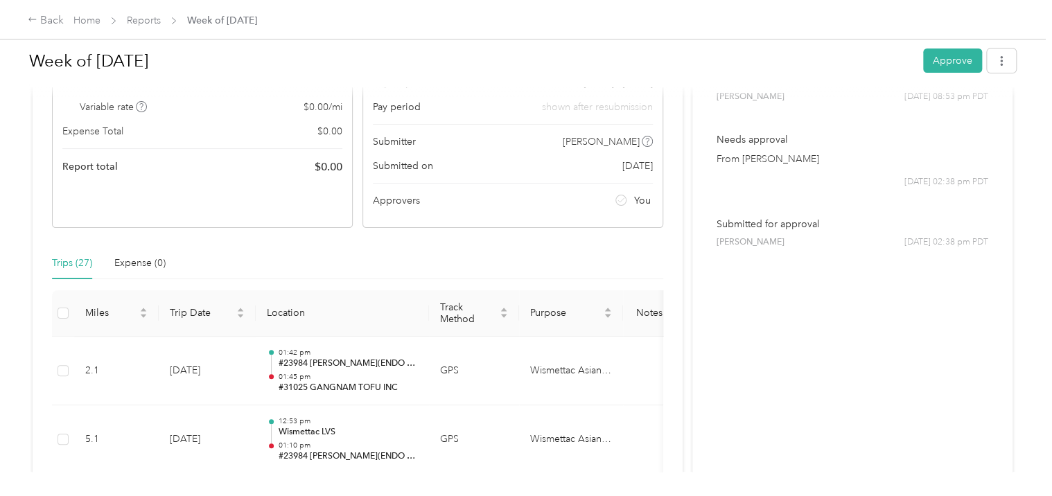
scroll to position [0, 0]
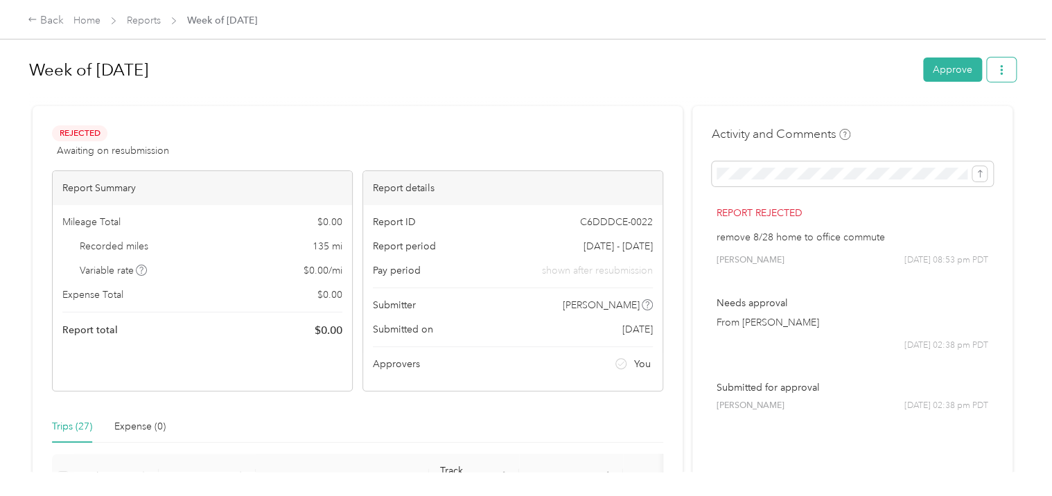
click at [1000, 65] on icon "button" at bounding box center [1001, 70] width 10 height 10
click at [967, 116] on span "Download" at bounding box center [958, 120] width 46 height 15
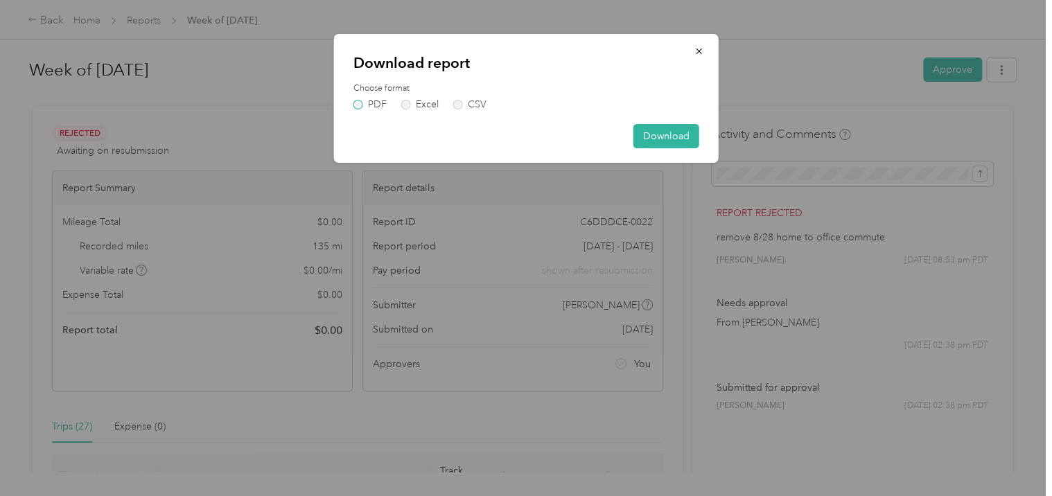
click at [365, 102] on label "PDF" at bounding box center [369, 105] width 33 height 10
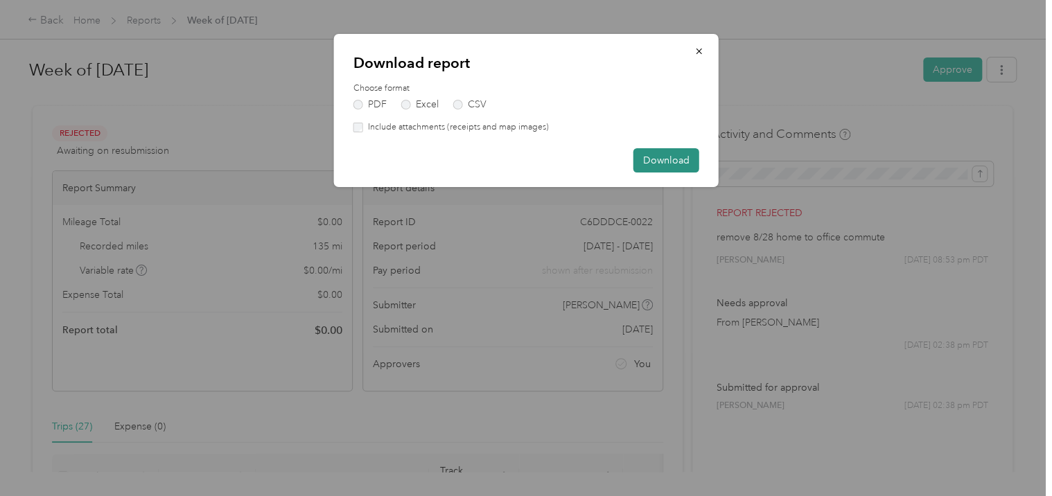
click at [672, 164] on button "Download" at bounding box center [666, 160] width 66 height 24
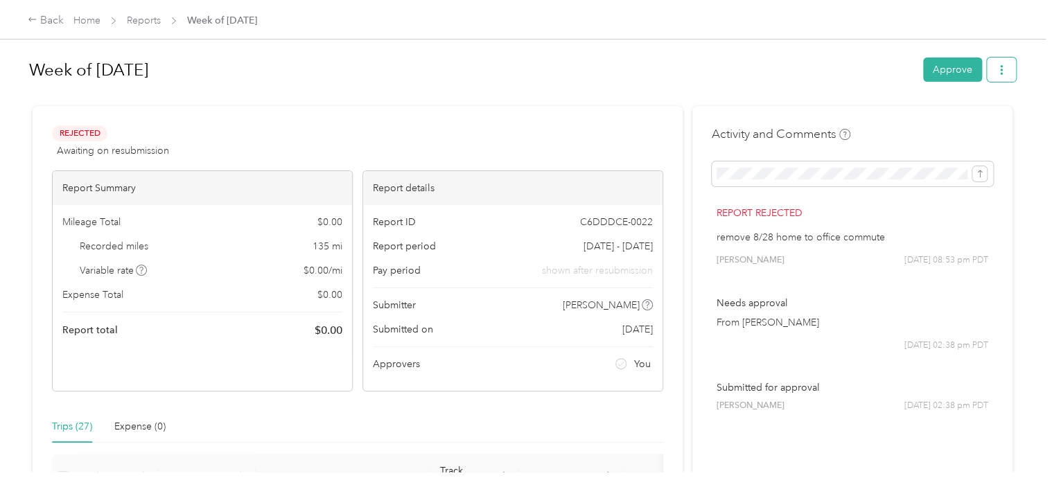
click at [999, 65] on icon "button" at bounding box center [1001, 70] width 10 height 10
click at [953, 123] on span "Download" at bounding box center [958, 120] width 46 height 15
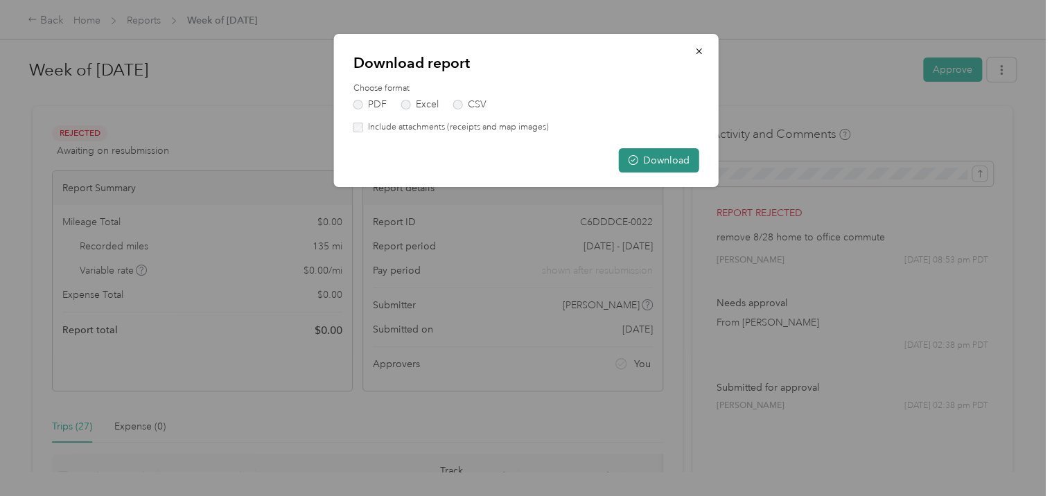
click at [644, 157] on button "Download" at bounding box center [659, 160] width 80 height 24
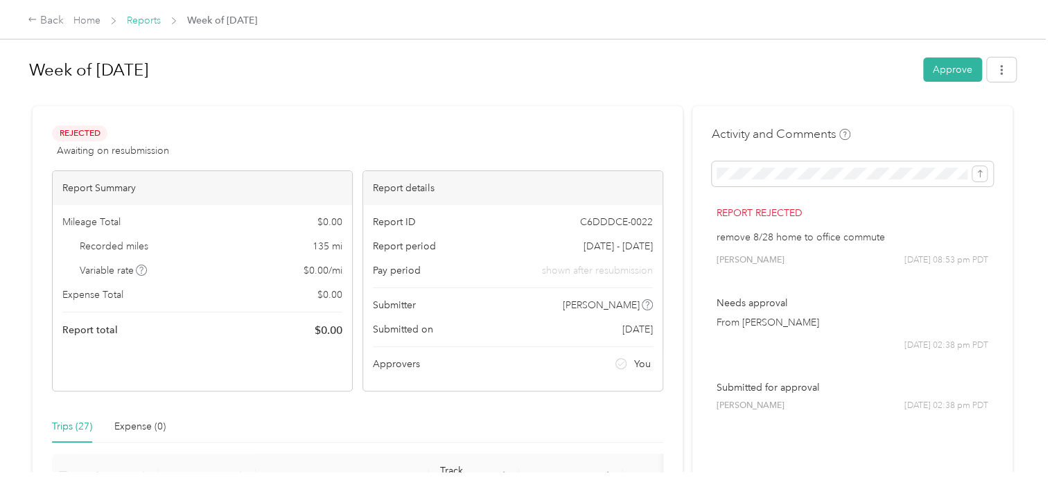
click at [153, 17] on link "Reports" at bounding box center [144, 21] width 34 height 12
